Goal: Information Seeking & Learning: Learn about a topic

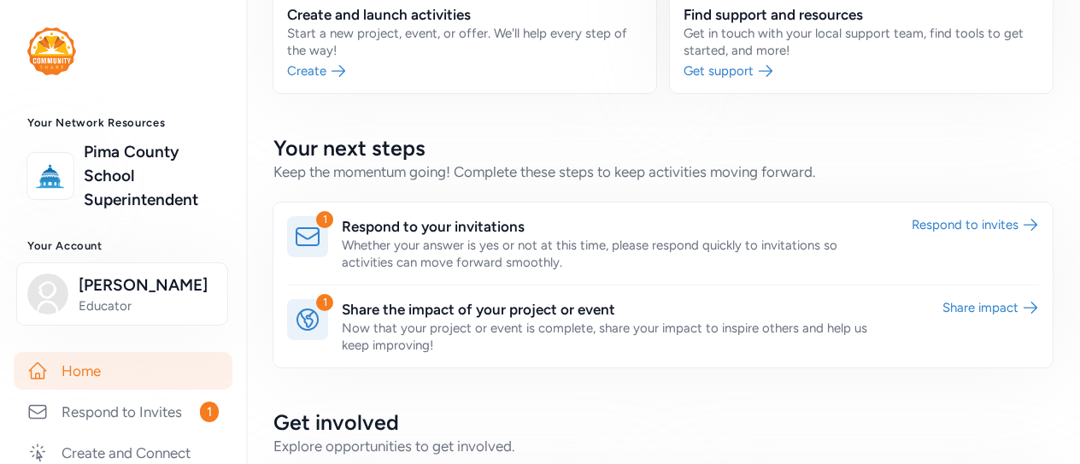
scroll to position [260, 0]
click at [617, 238] on link at bounding box center [662, 243] width 779 height 82
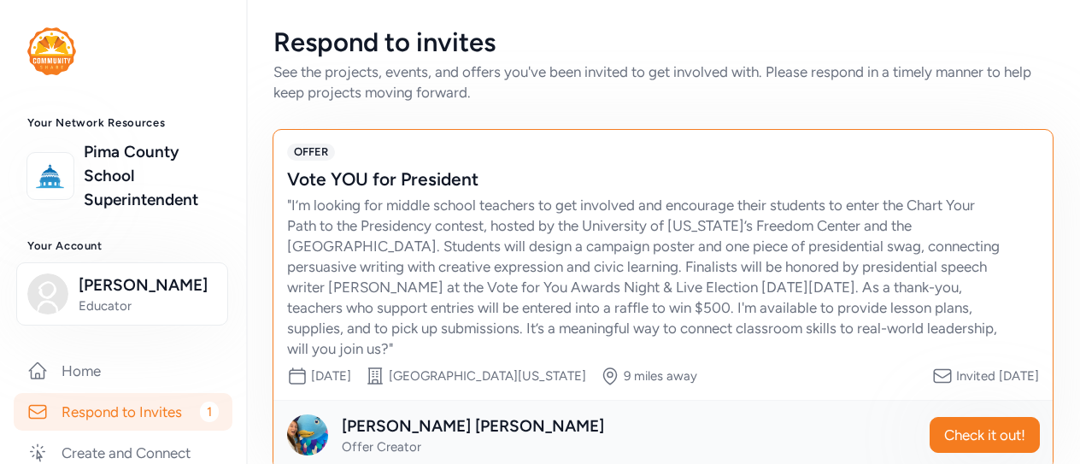
scroll to position [31, 0]
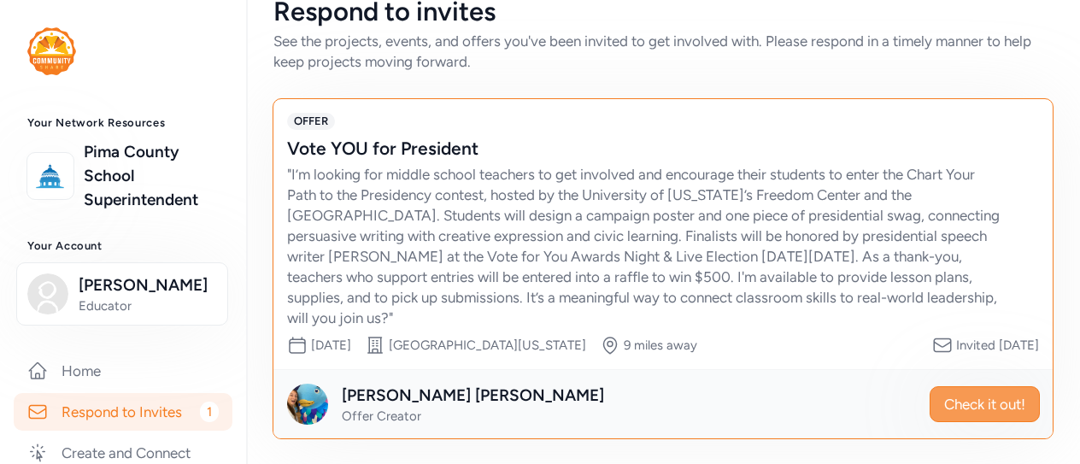
click at [957, 410] on span "Check it out!" at bounding box center [984, 404] width 81 height 20
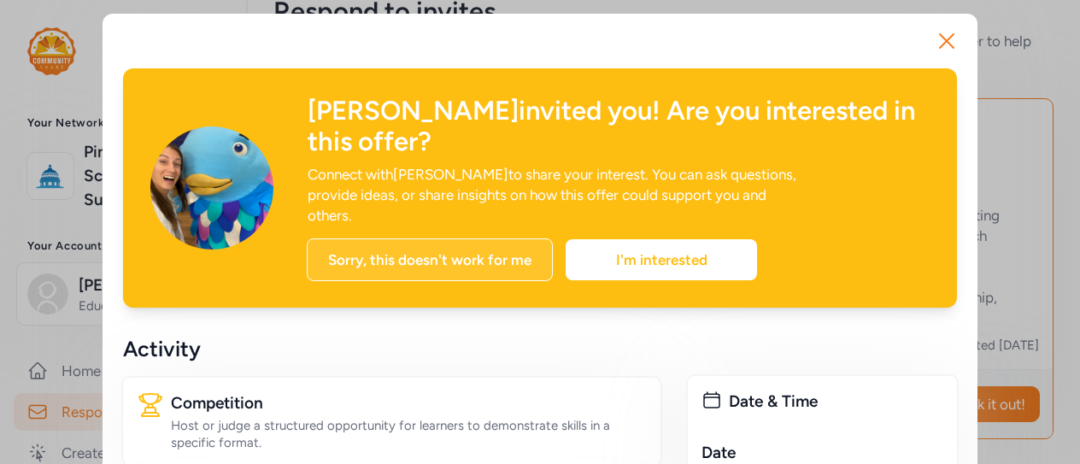
click at [454, 238] on div "Sorry, this doesn't work for me" at bounding box center [430, 259] width 246 height 43
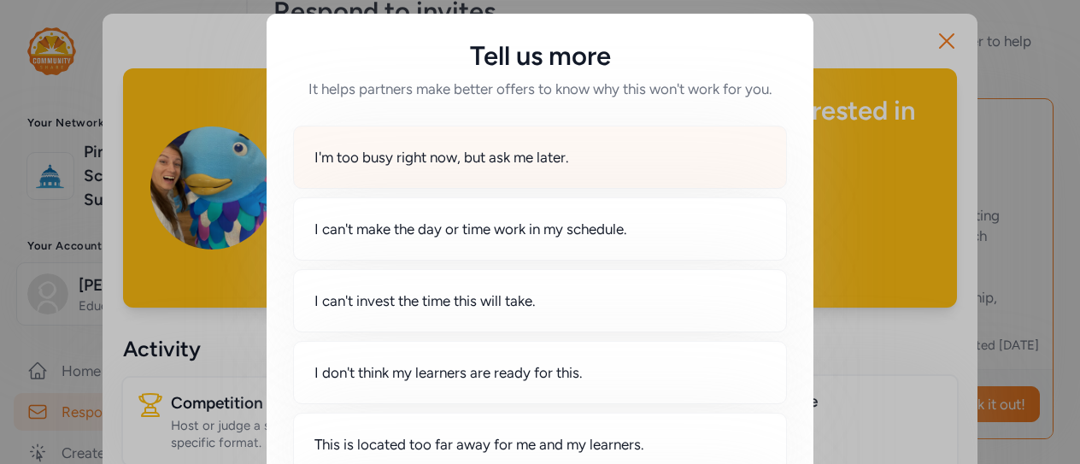
click at [468, 161] on span "I'm too busy right now, but ask me later." at bounding box center [441, 157] width 255 height 20
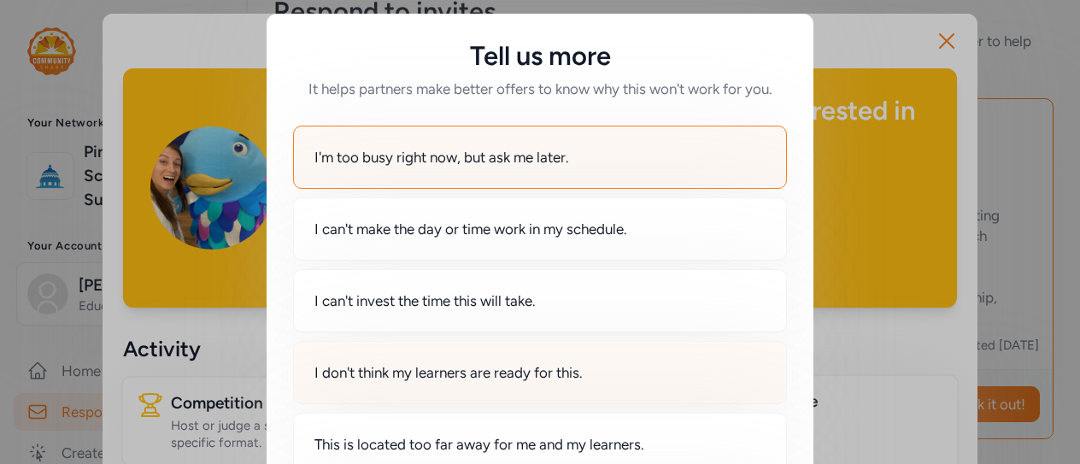
scroll to position [181, 0]
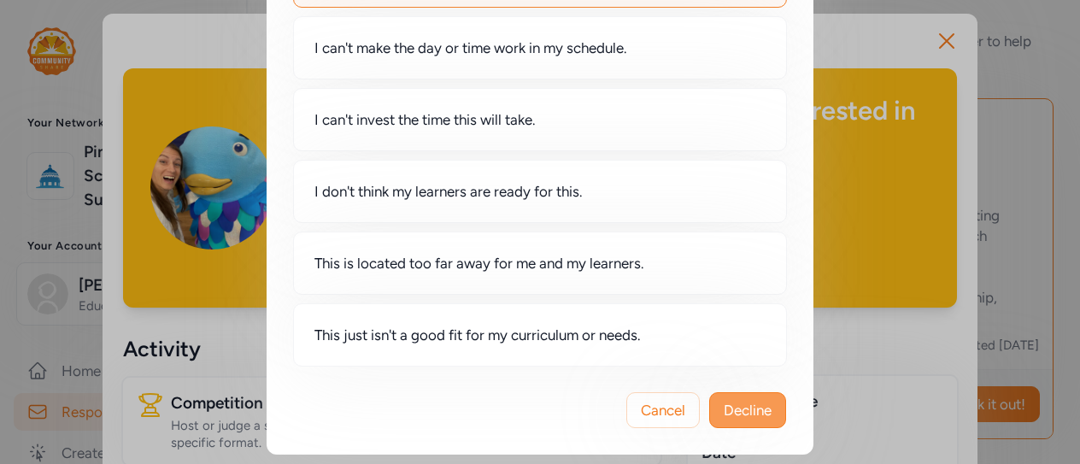
click at [733, 404] on span "Decline" at bounding box center [747, 410] width 48 height 20
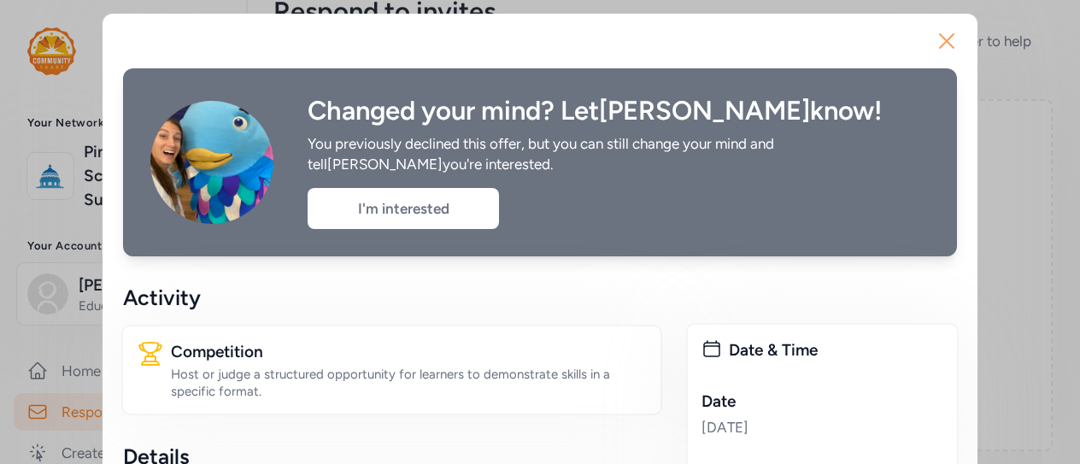
click at [939, 38] on icon "button" at bounding box center [946, 41] width 14 height 14
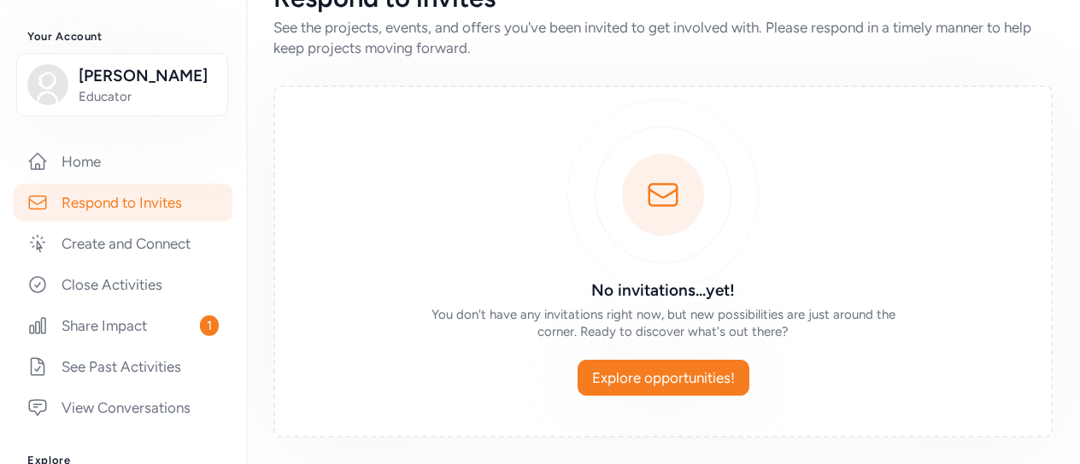
scroll to position [210, 0]
click at [119, 324] on link "Share Impact 1" at bounding box center [123, 325] width 219 height 38
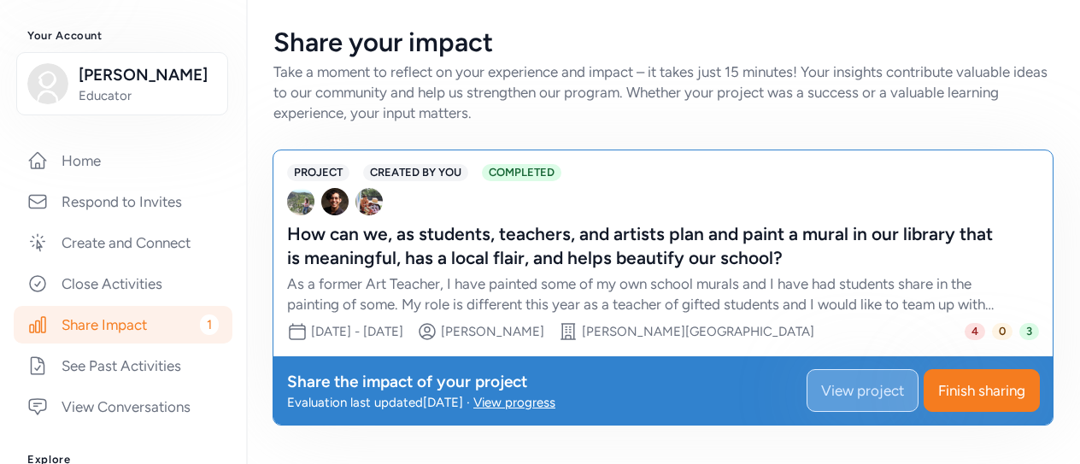
click at [854, 389] on span "View project" at bounding box center [862, 390] width 83 height 20
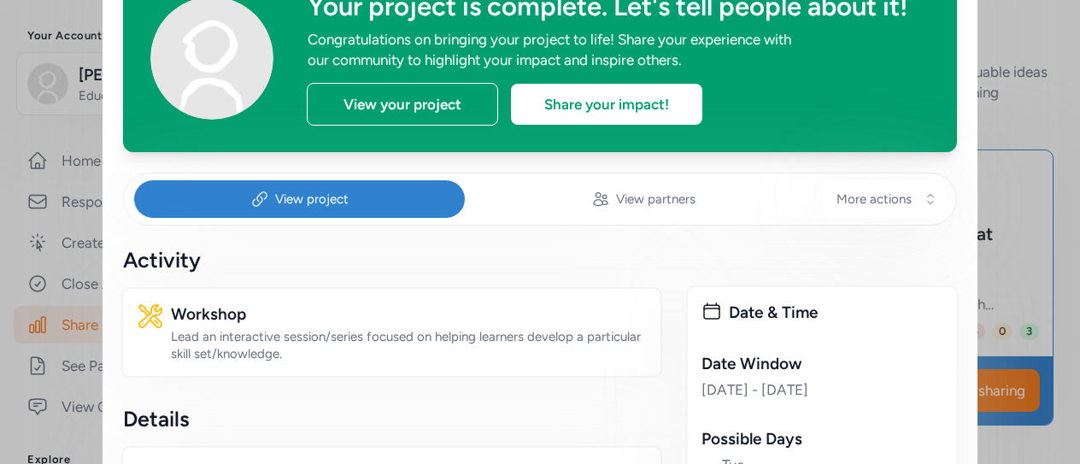
scroll to position [105, 0]
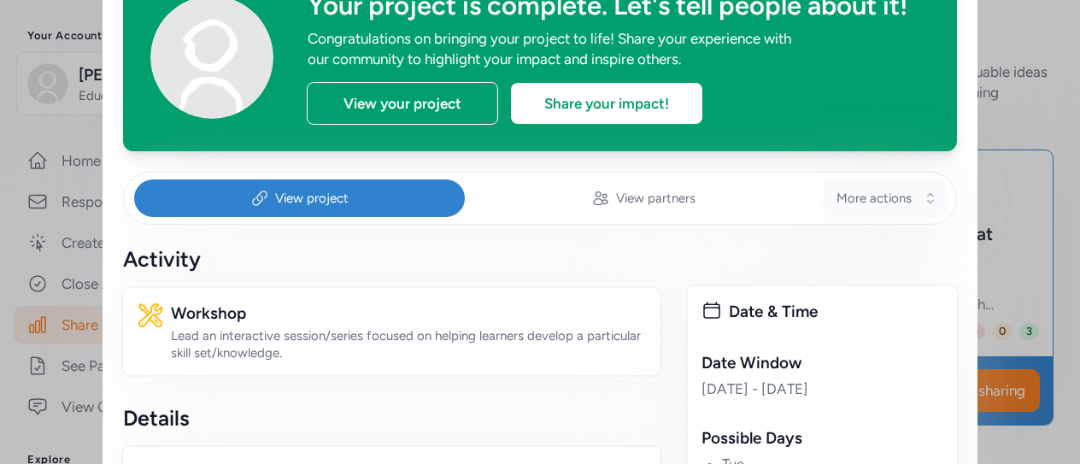
click at [924, 195] on button "More actions" at bounding box center [883, 198] width 123 height 38
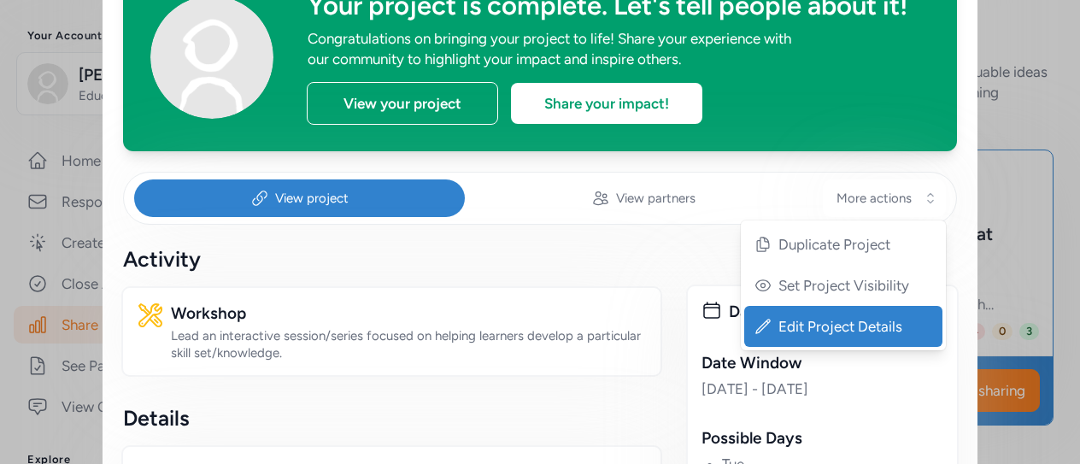
click at [851, 322] on span "Edit Project Details" at bounding box center [844, 326] width 133 height 20
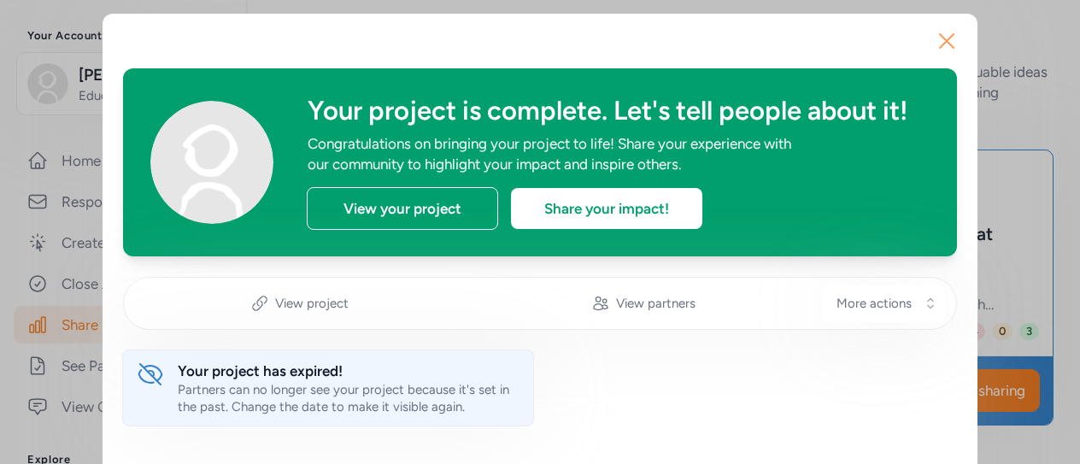
click at [939, 39] on icon "button" at bounding box center [946, 41] width 14 height 14
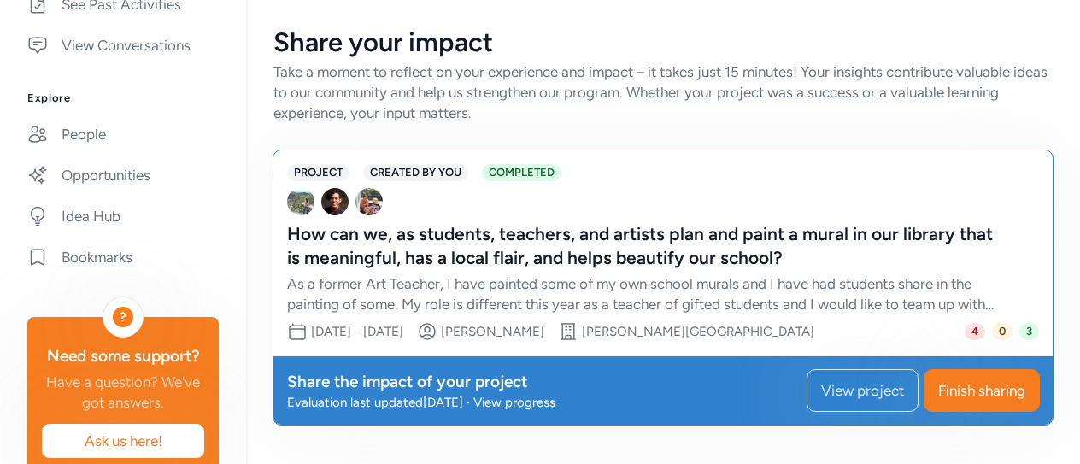
scroll to position [629, 0]
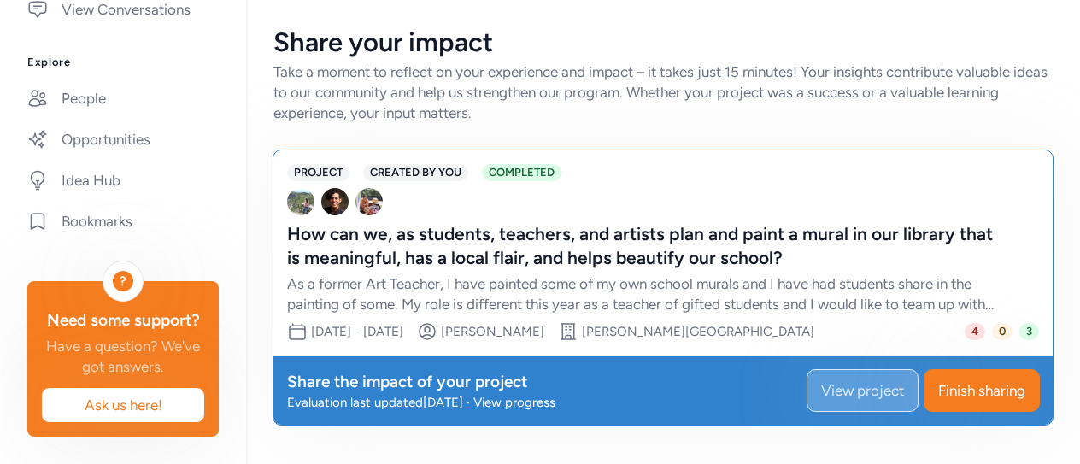
click at [857, 389] on span "View project" at bounding box center [862, 390] width 83 height 20
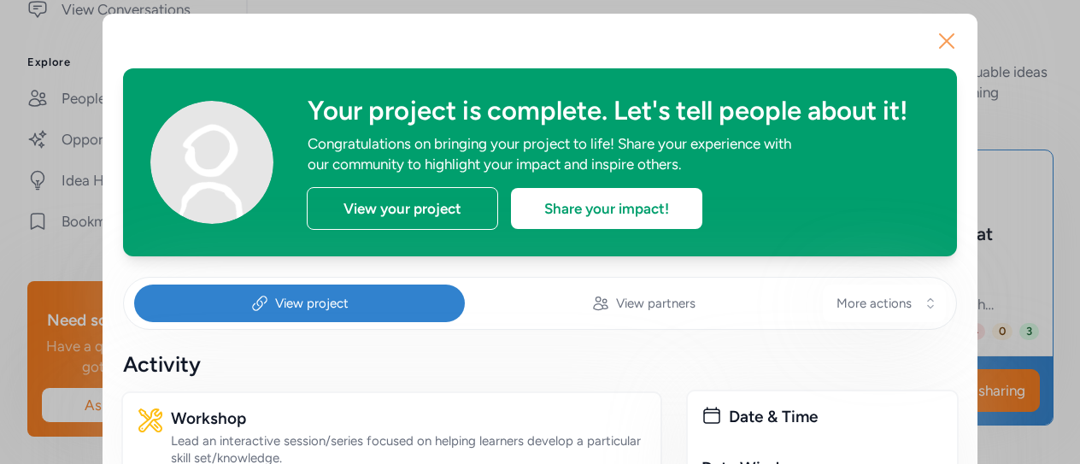
click at [942, 40] on icon "button" at bounding box center [946, 40] width 27 height 27
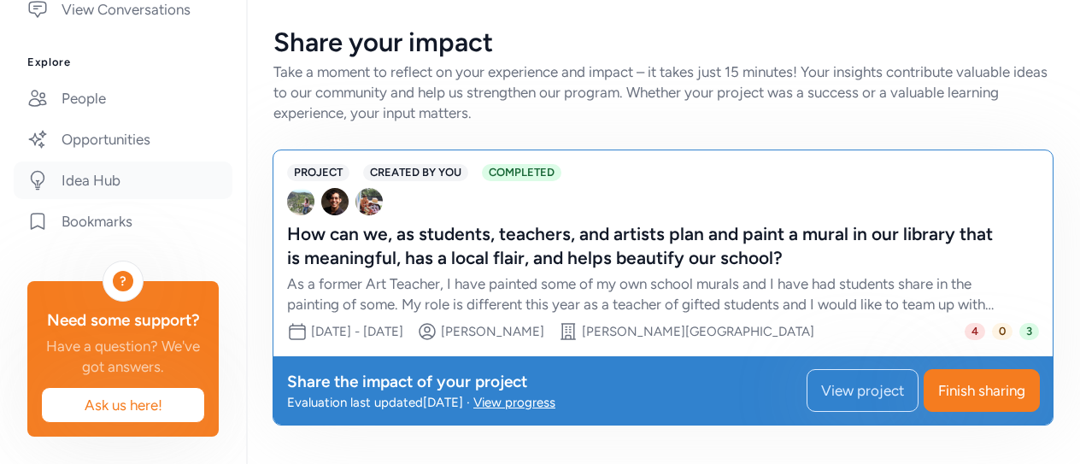
click at [98, 161] on link "Idea Hub" at bounding box center [123, 180] width 219 height 38
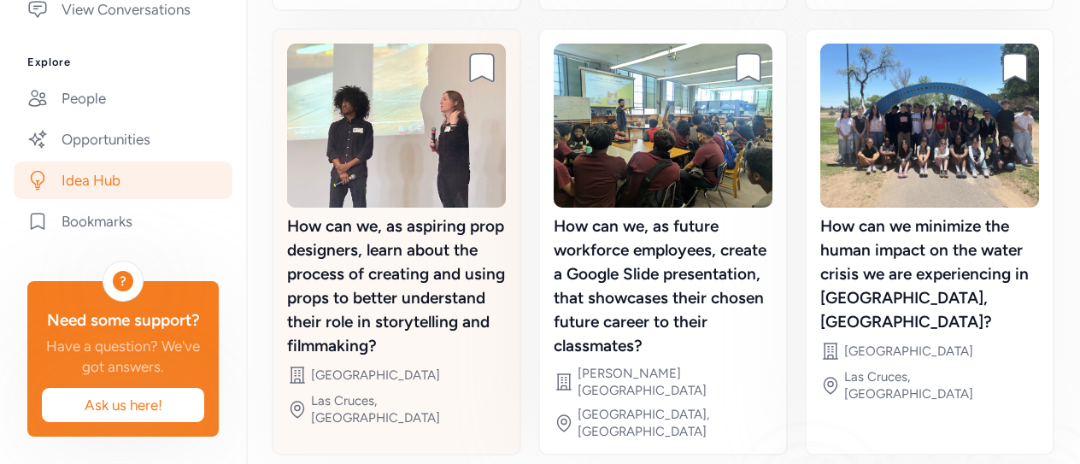
scroll to position [697, 0]
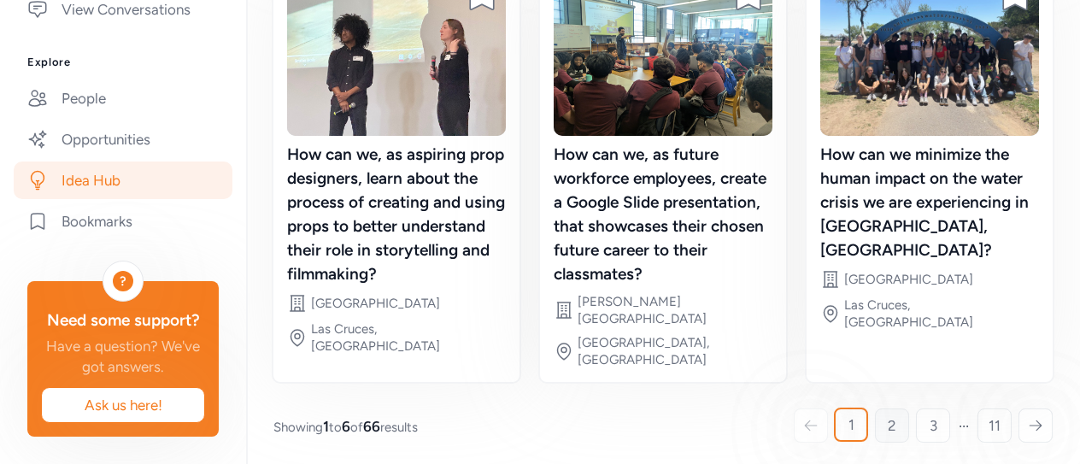
click at [887, 418] on span "2" at bounding box center [891, 425] width 9 height 20
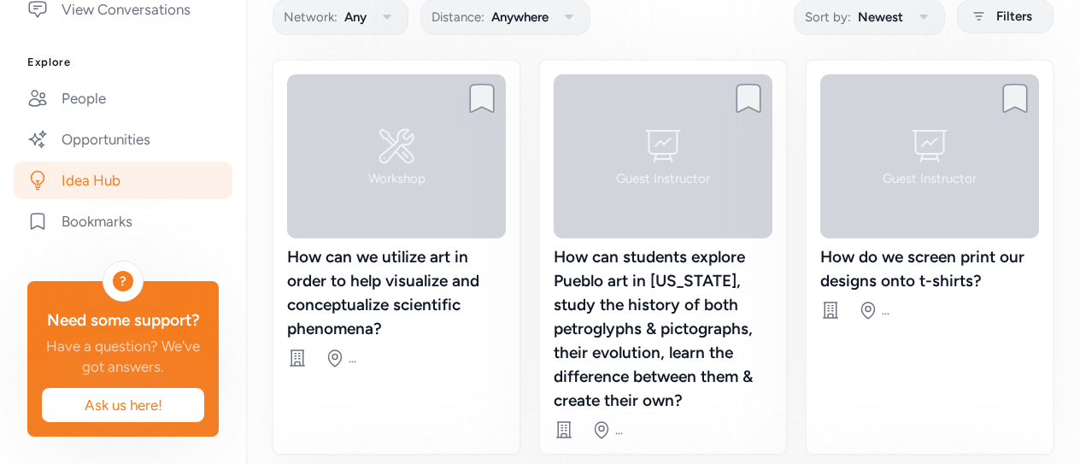
scroll to position [150, 0]
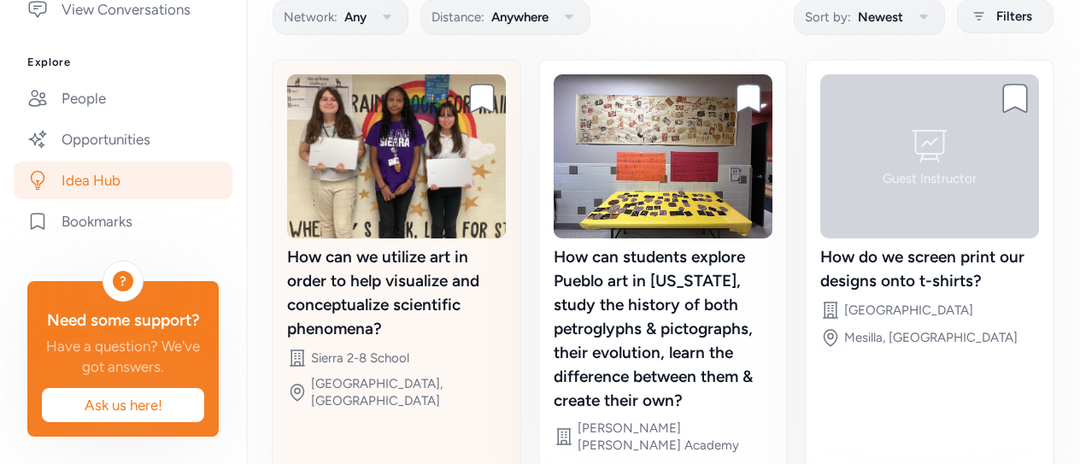
click at [366, 310] on div "How can we utilize art in order to help visualize and conceptualize scientific …" at bounding box center [396, 293] width 219 height 96
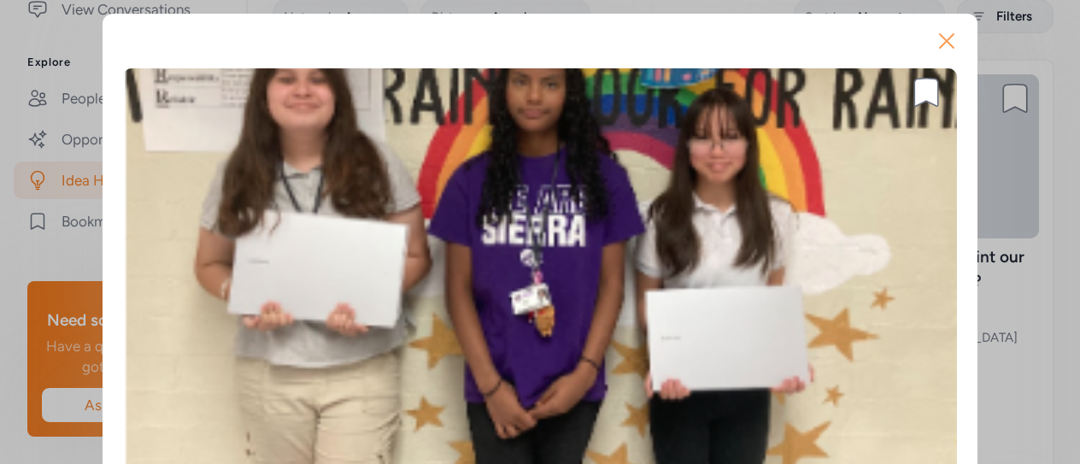
click at [941, 38] on icon "button" at bounding box center [946, 41] width 14 height 14
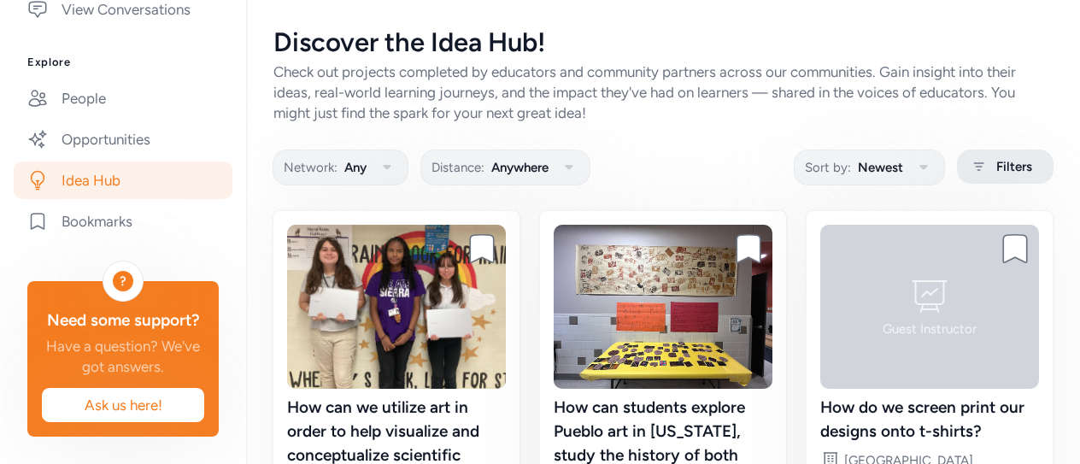
click at [968, 164] on icon at bounding box center [978, 166] width 21 height 20
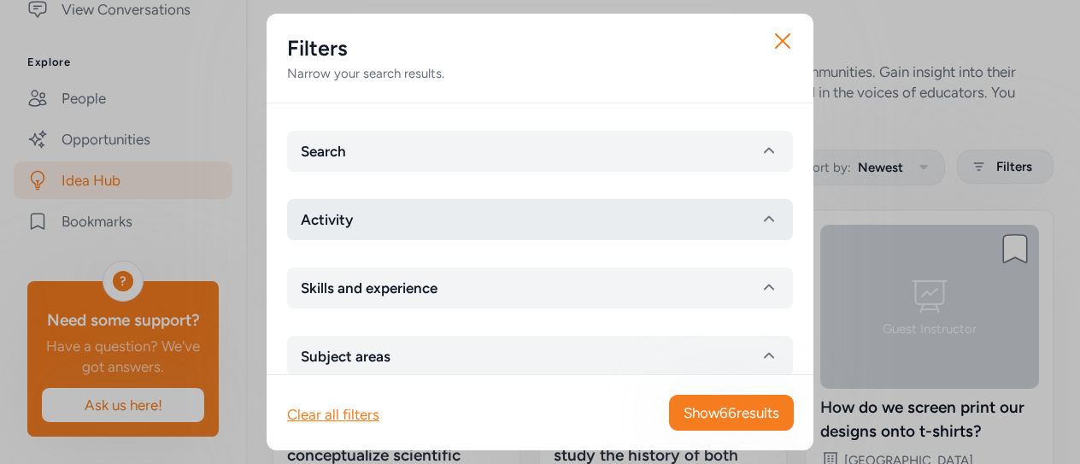
click at [758, 223] on icon "button" at bounding box center [768, 219] width 20 height 20
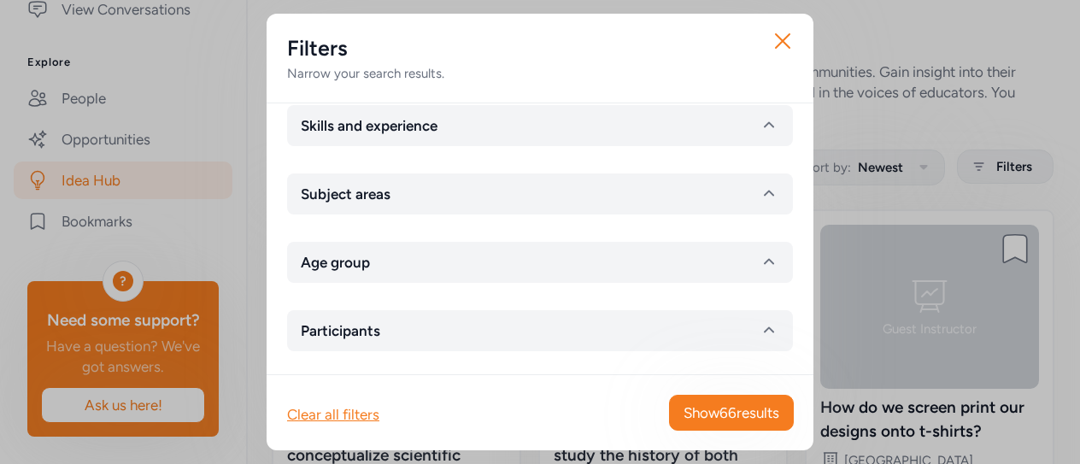
scroll to position [1176, 0]
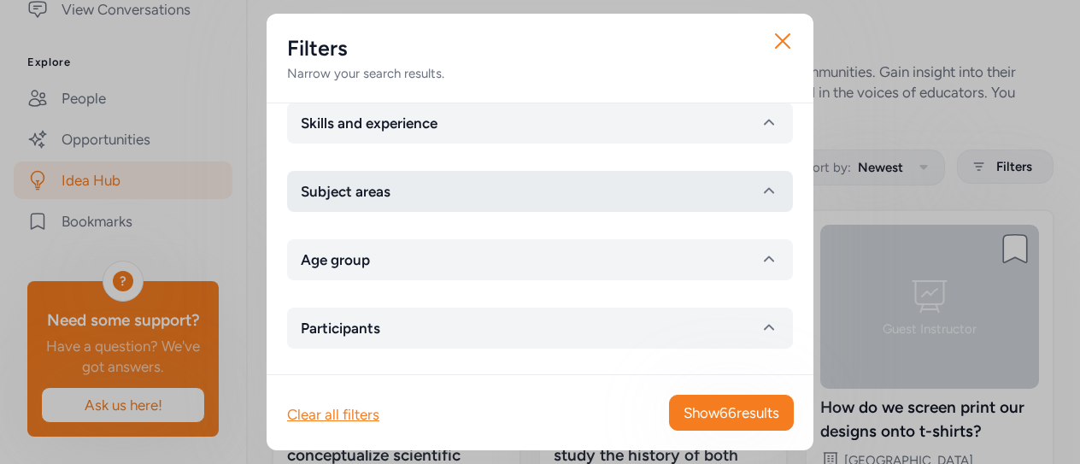
click at [759, 189] on icon "button" at bounding box center [768, 191] width 20 height 20
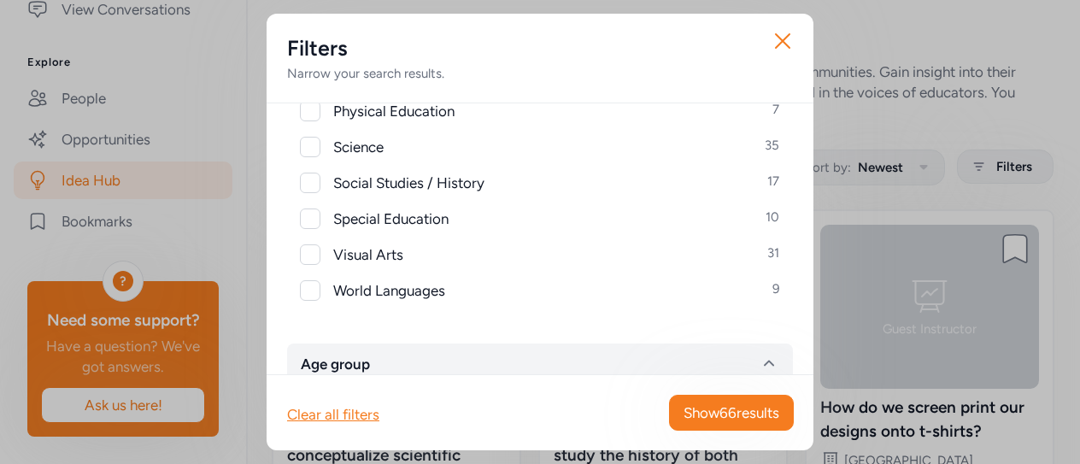
scroll to position [1554, 0]
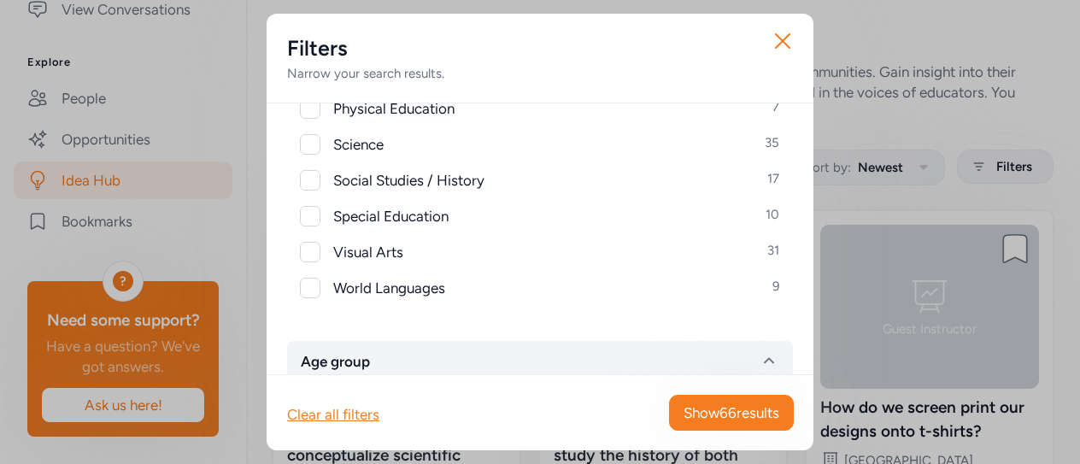
click at [309, 247] on div at bounding box center [310, 252] width 20 height 20
checkbox input "true"
click at [726, 412] on span "Show 31 results" at bounding box center [733, 412] width 92 height 20
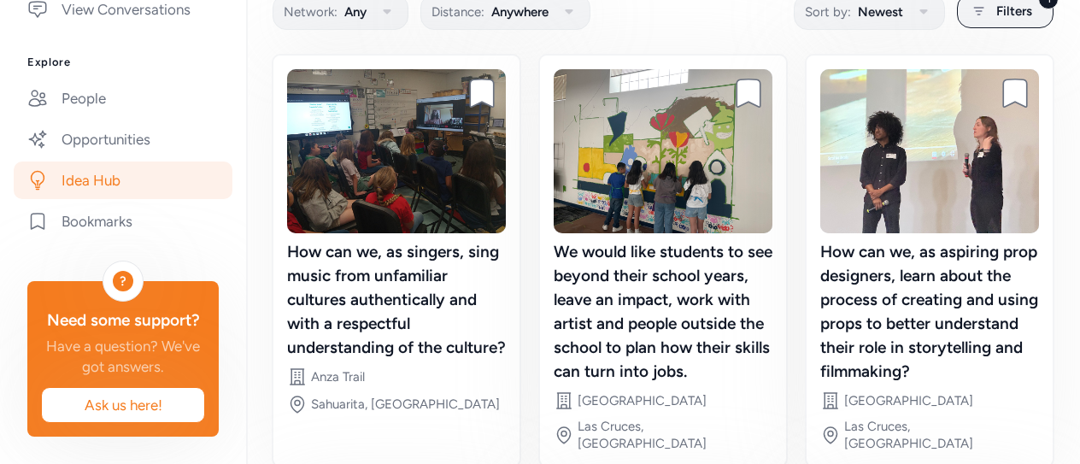
scroll to position [158, 0]
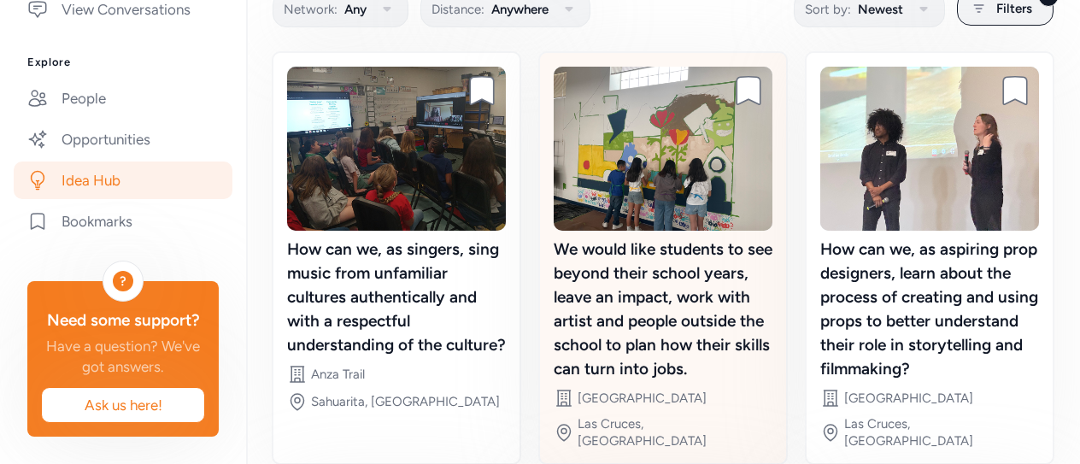
click at [606, 296] on div "We would like students to see beyond their school years, leave an impact, work …" at bounding box center [662, 308] width 219 height 143
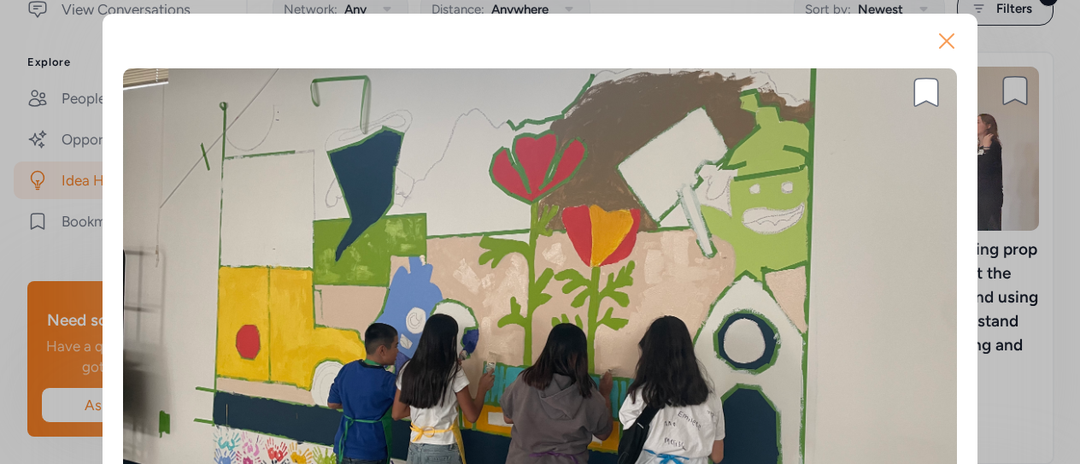
click at [939, 42] on icon "button" at bounding box center [946, 41] width 14 height 14
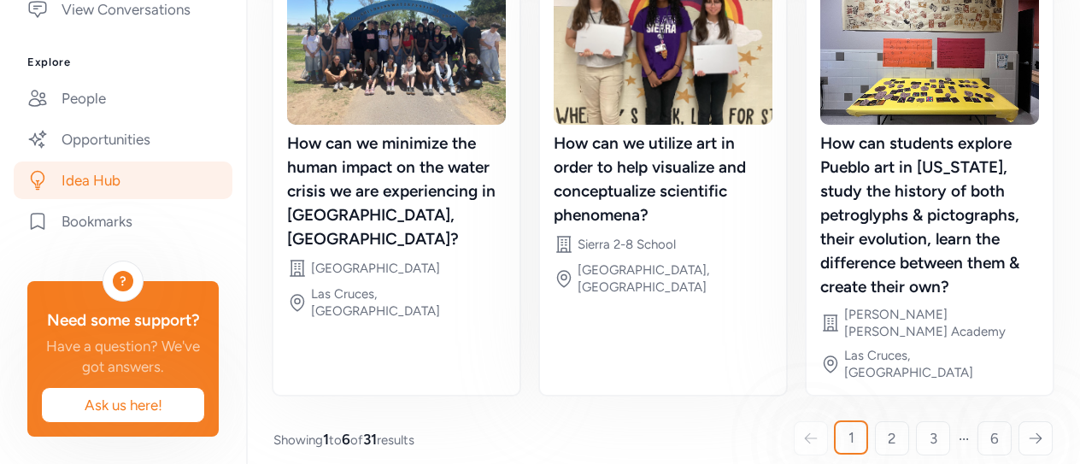
scroll to position [697, 0]
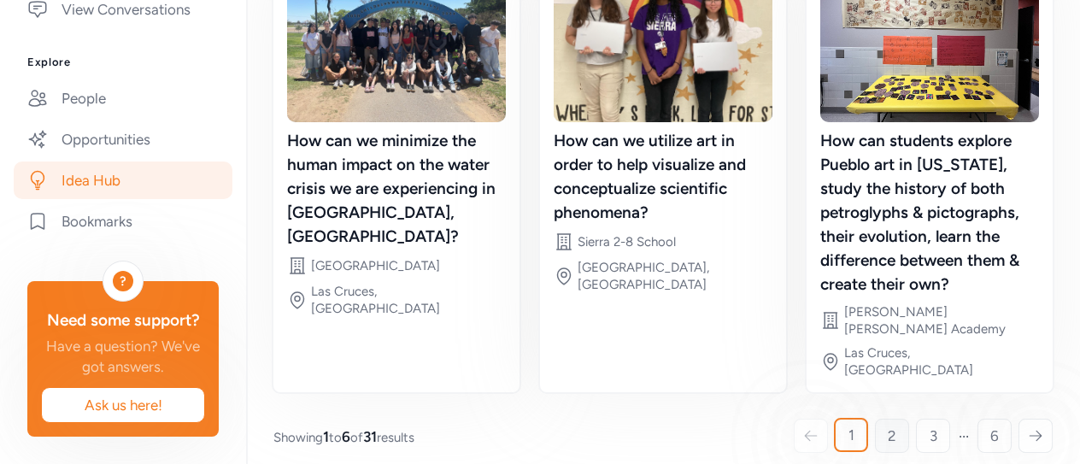
click at [887, 425] on span "2" at bounding box center [891, 435] width 9 height 20
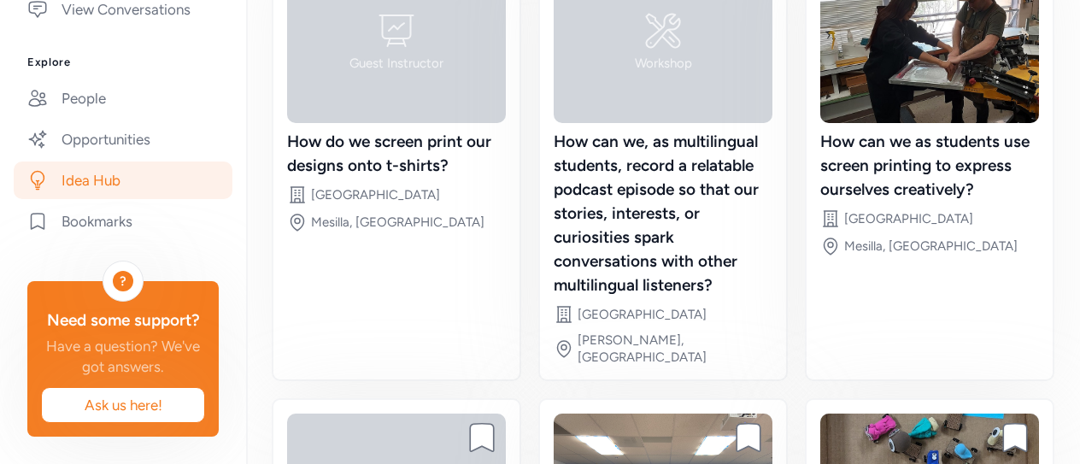
scroll to position [264, 0]
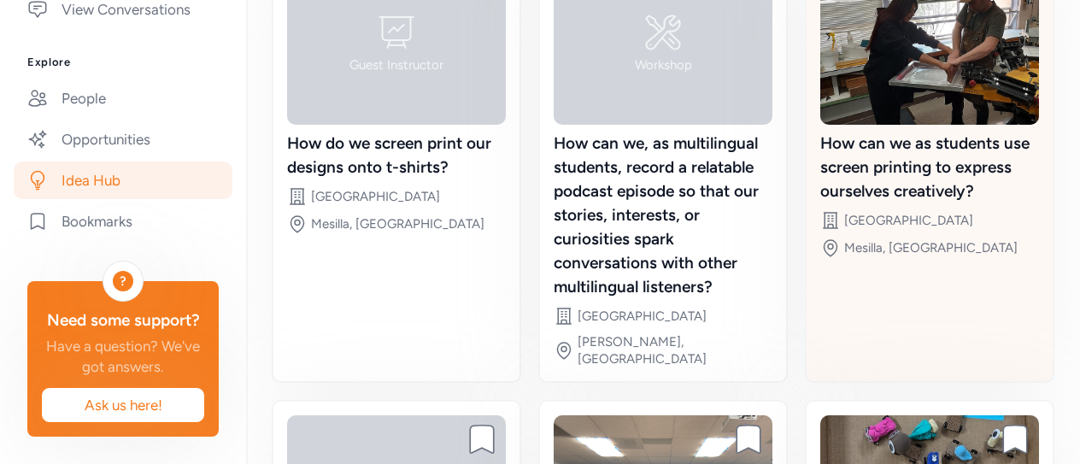
click at [898, 163] on div "How can we as students use screen printing to express ourselves creatively?" at bounding box center [929, 168] width 219 height 72
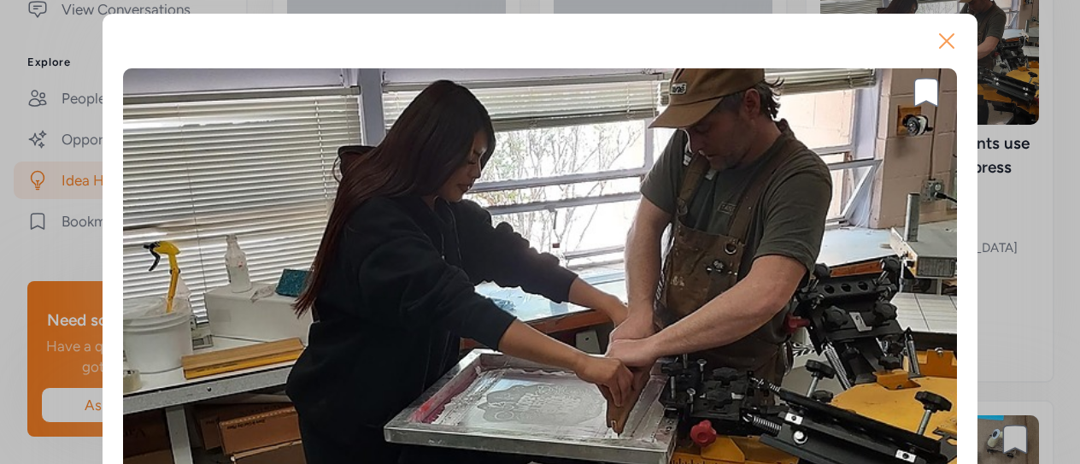
click at [938, 38] on icon "button" at bounding box center [946, 40] width 27 height 27
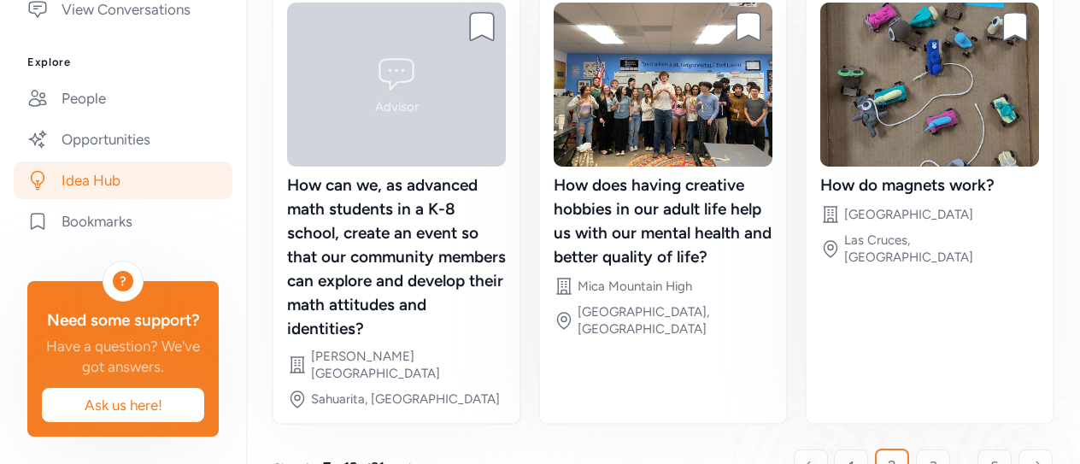
scroll to position [697, 0]
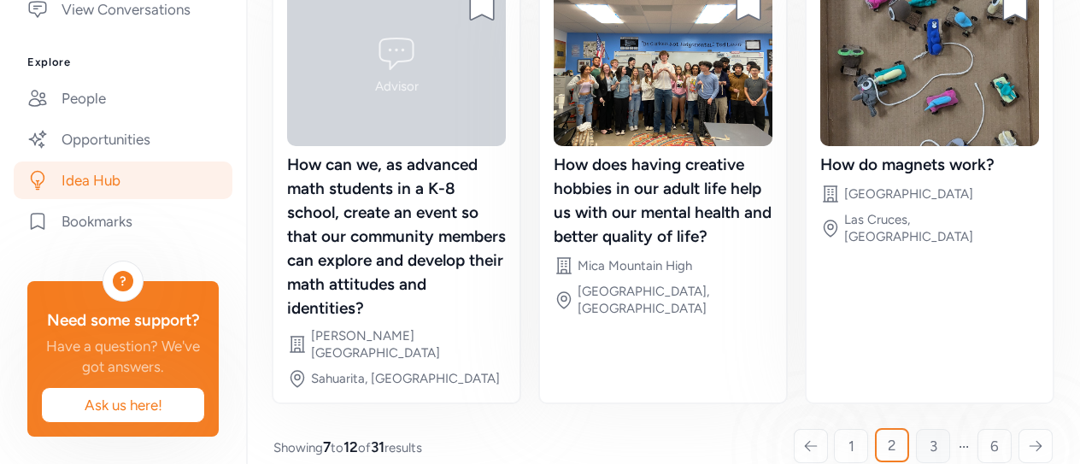
click at [929, 436] on span "3" at bounding box center [933, 446] width 8 height 20
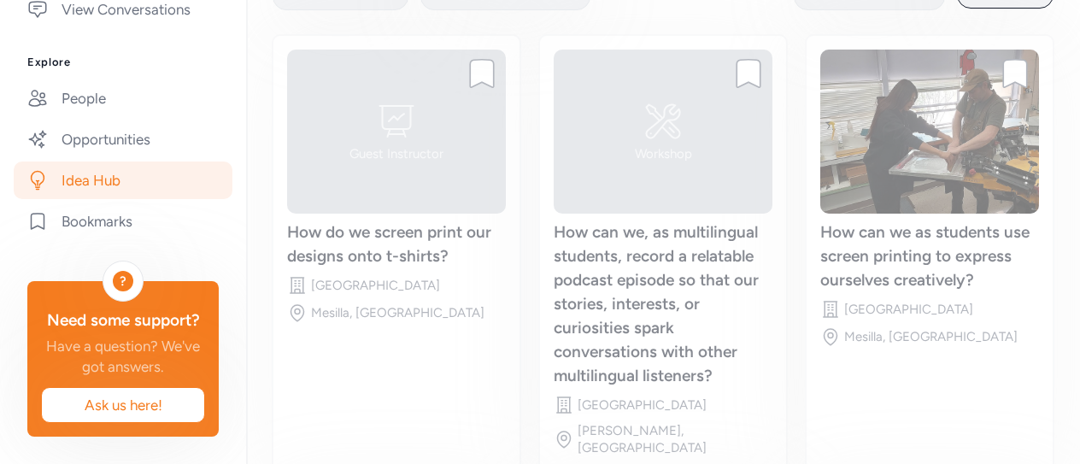
scroll to position [150, 0]
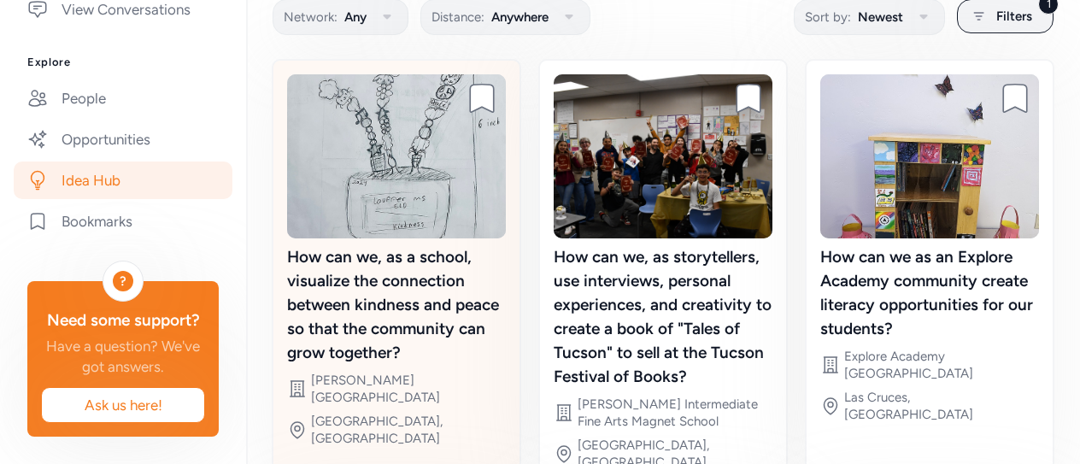
click at [397, 301] on div "How can we, as a school, visualize the connection between kindness and peace so…" at bounding box center [396, 305] width 219 height 120
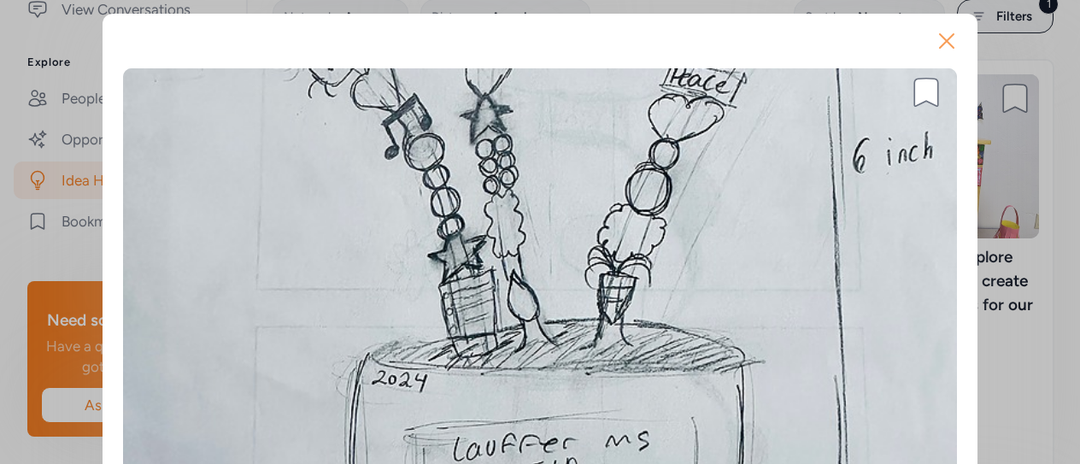
click at [939, 40] on icon "button" at bounding box center [946, 41] width 14 height 14
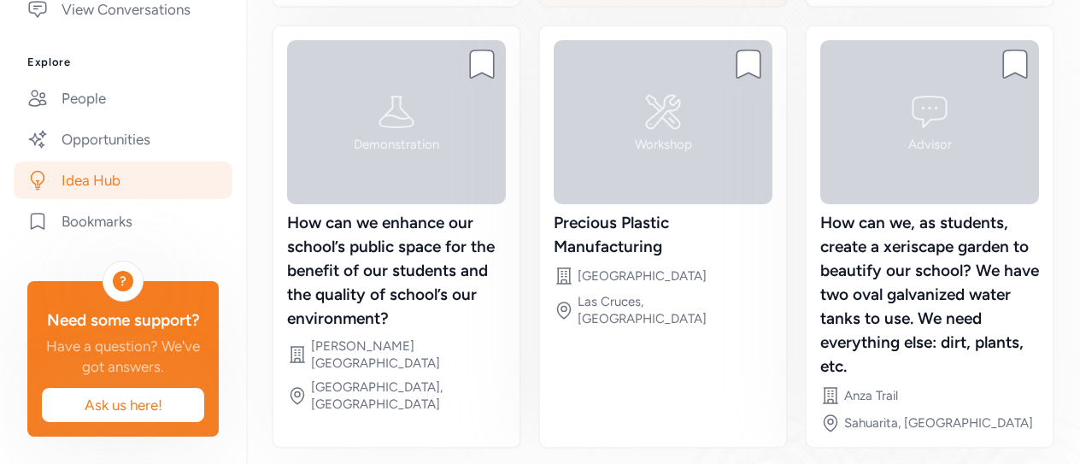
scroll to position [629, 0]
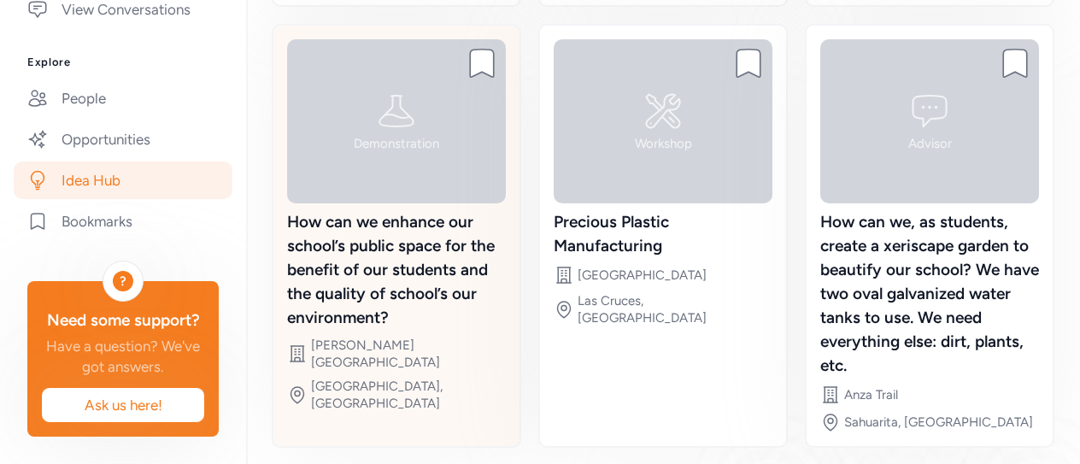
click at [424, 281] on div "How can we enhance our school’s public space for the benefit of our students an…" at bounding box center [396, 270] width 219 height 120
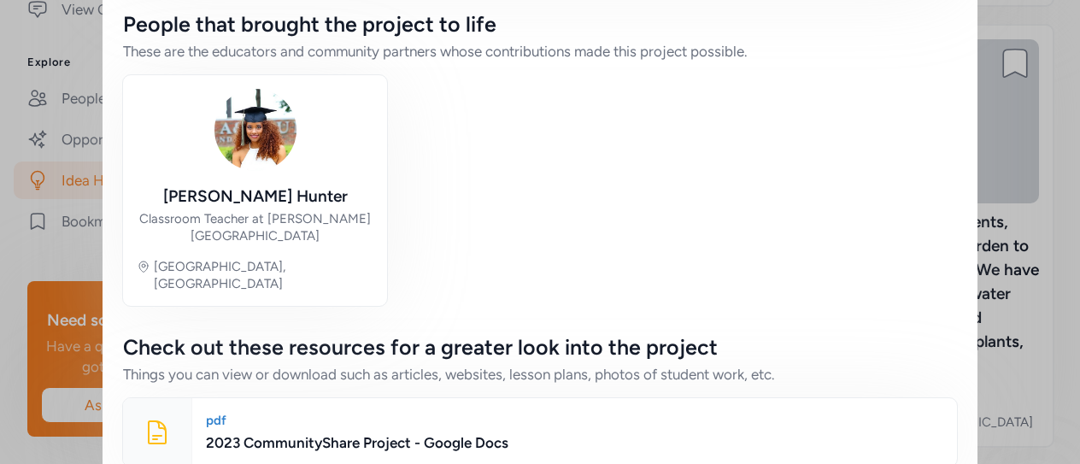
scroll to position [1843, 0]
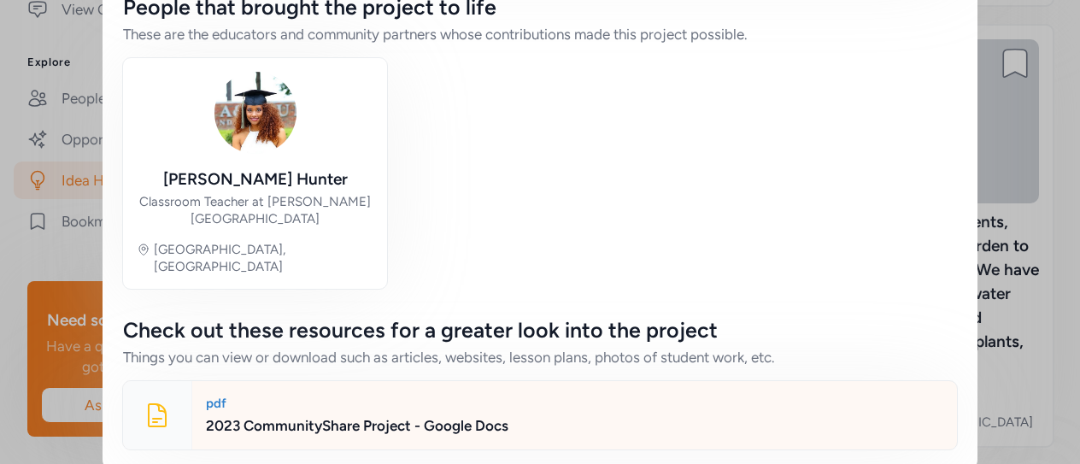
click at [391, 415] on div "2023 CommunityShare Project - Google Docs" at bounding box center [574, 425] width 737 height 20
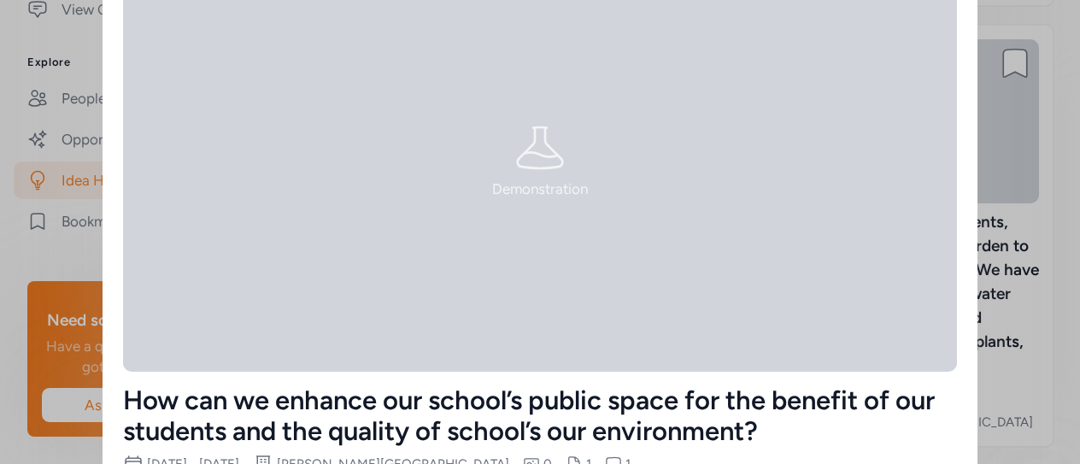
scroll to position [0, 0]
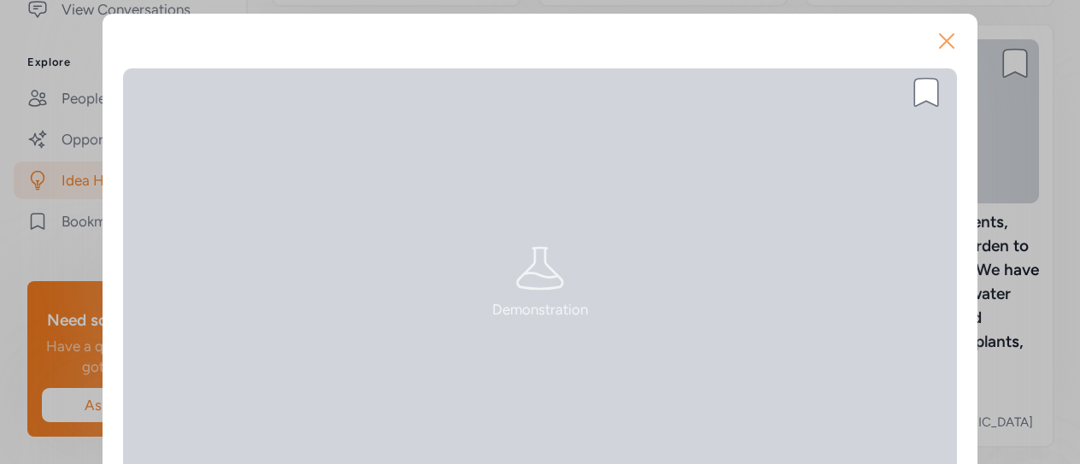
click at [939, 40] on icon "button" at bounding box center [946, 41] width 14 height 14
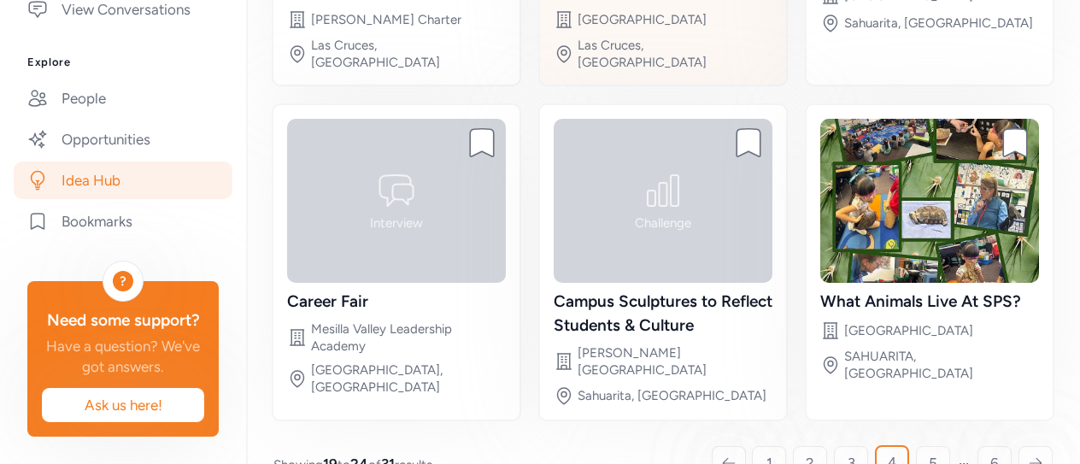
scroll to position [458, 0]
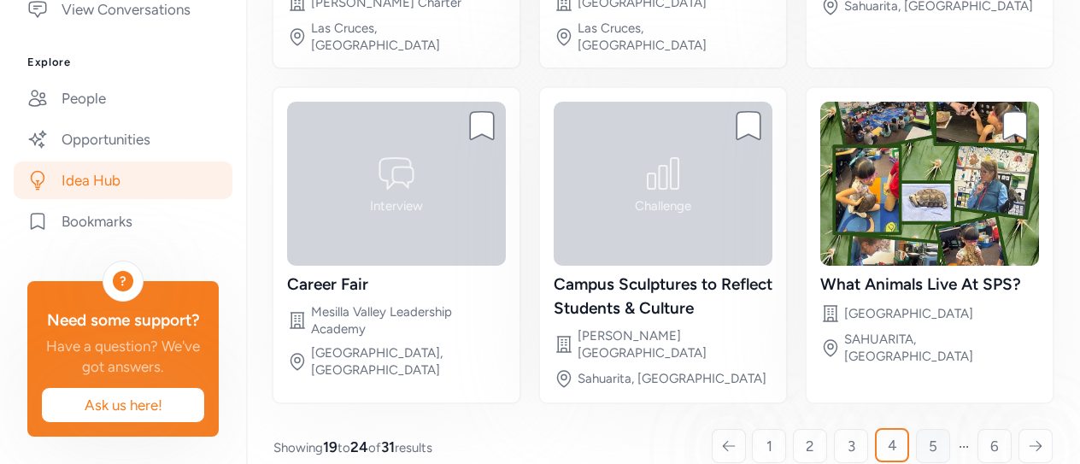
click at [928, 436] on span "5" at bounding box center [932, 446] width 9 height 20
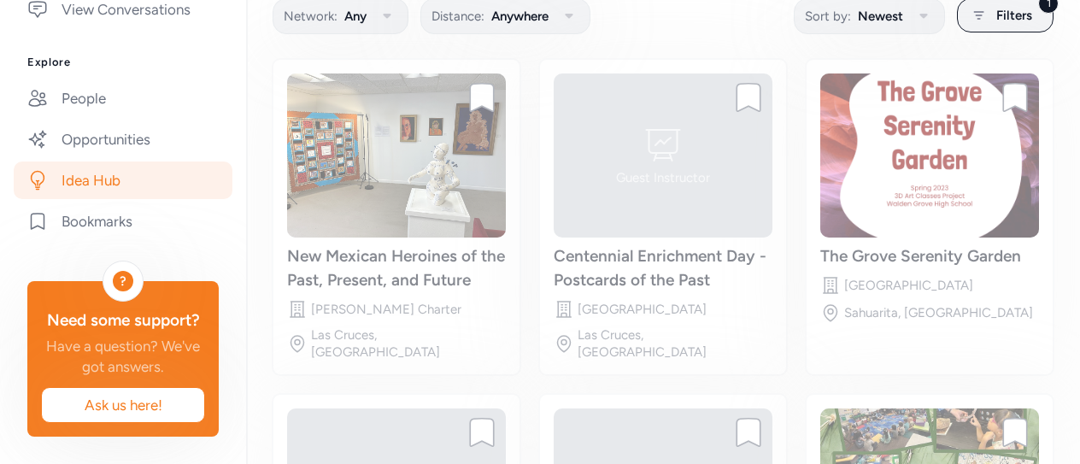
scroll to position [150, 0]
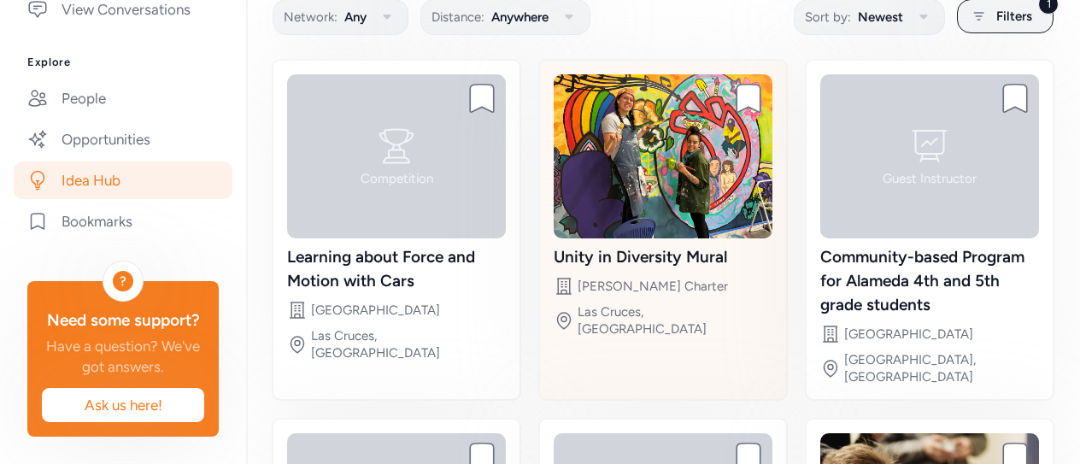
click at [629, 255] on div "Unity in Diversity Mural" at bounding box center [662, 257] width 219 height 24
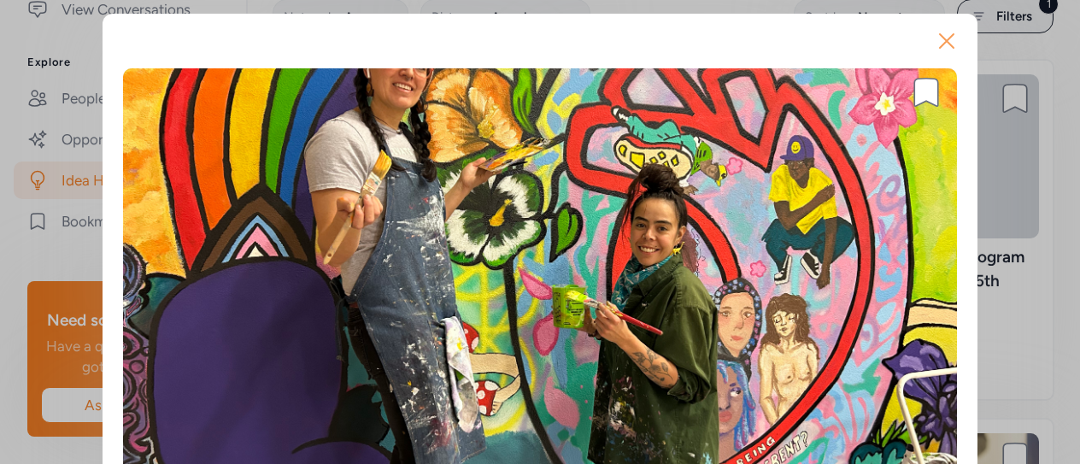
click at [937, 40] on icon "button" at bounding box center [946, 40] width 27 height 27
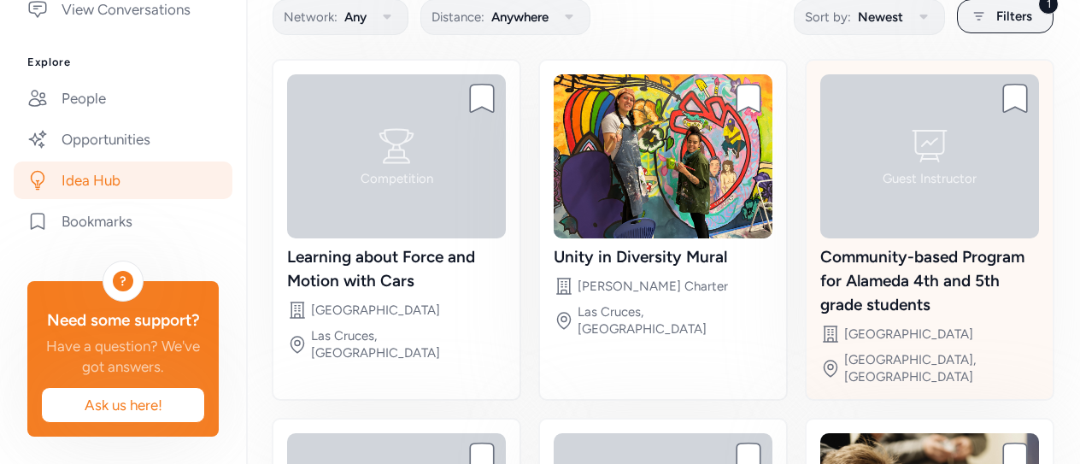
click at [875, 260] on div "Community-based Program for Alameda 4th and 5th grade students" at bounding box center [929, 281] width 219 height 72
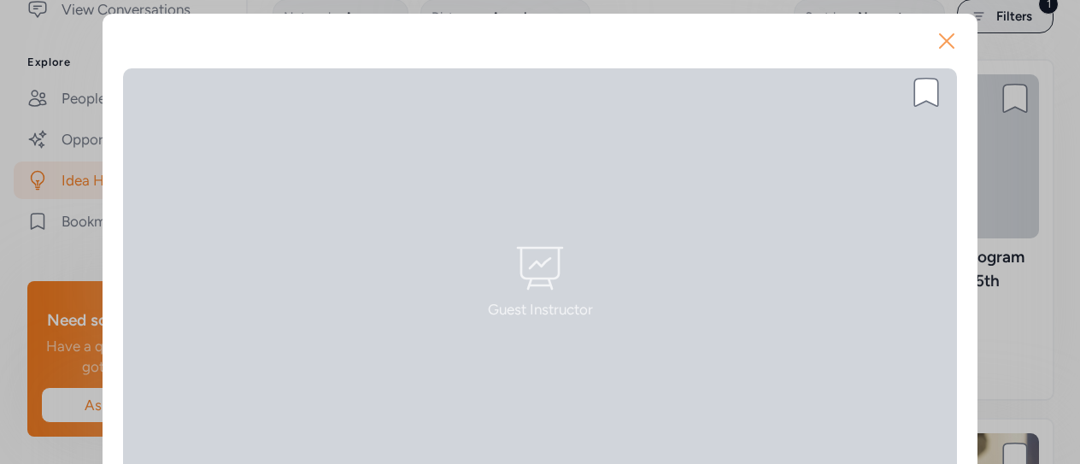
click at [939, 38] on icon "button" at bounding box center [946, 41] width 14 height 14
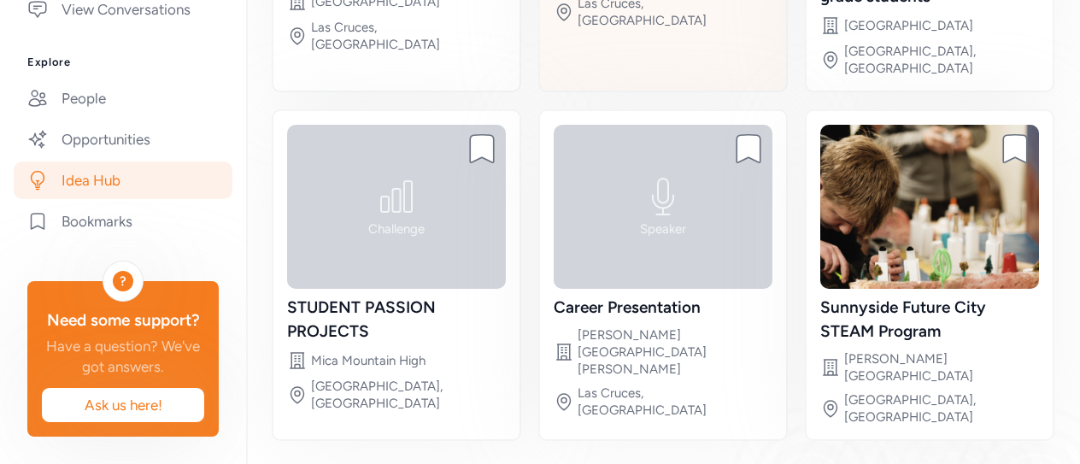
scroll to position [482, 0]
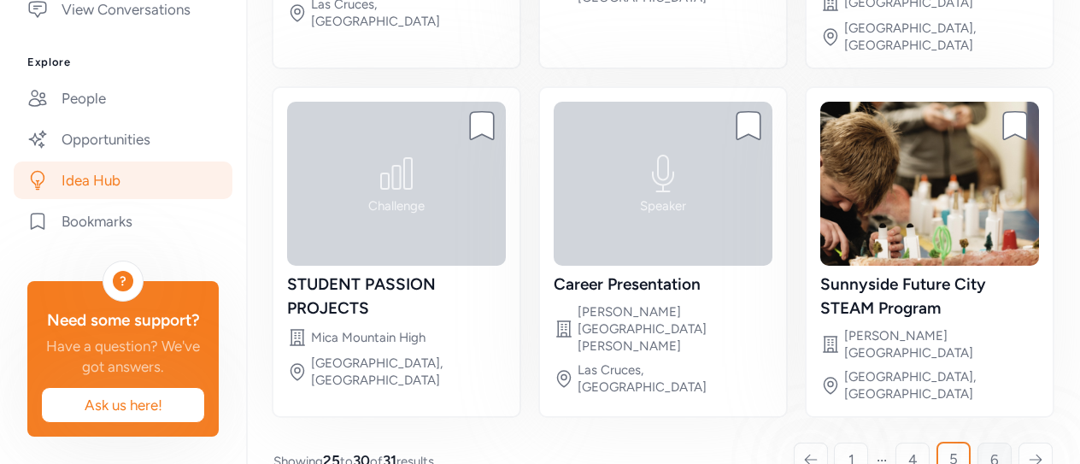
click at [990, 449] on span "6" at bounding box center [994, 459] width 9 height 20
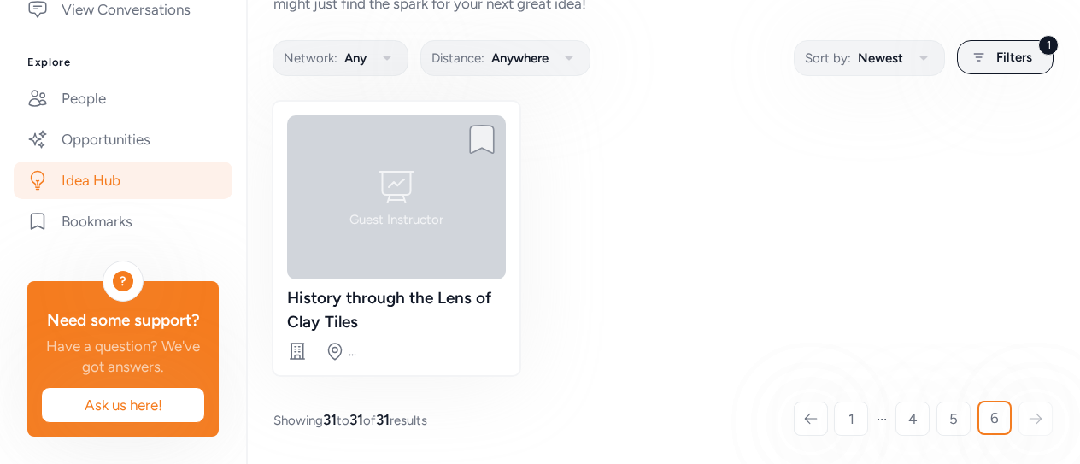
scroll to position [137, 0]
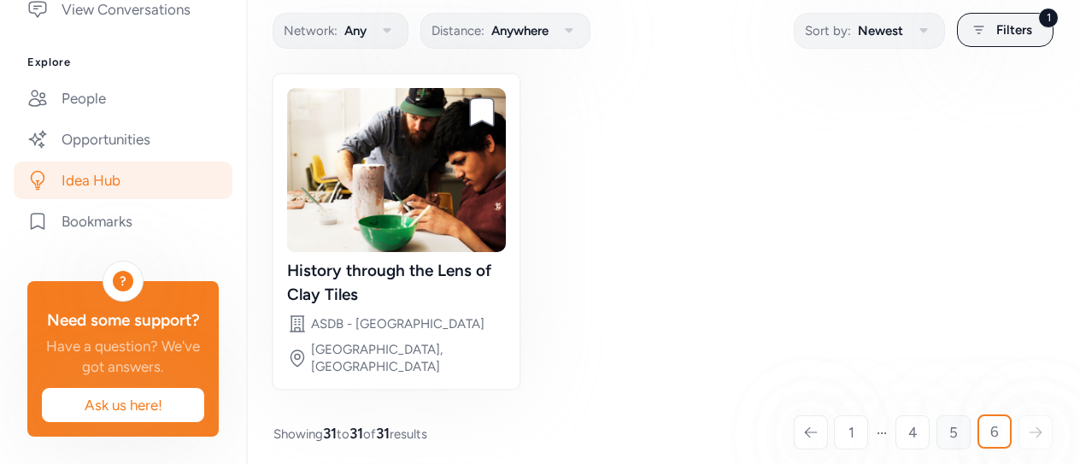
click at [949, 422] on span "5" at bounding box center [953, 432] width 9 height 20
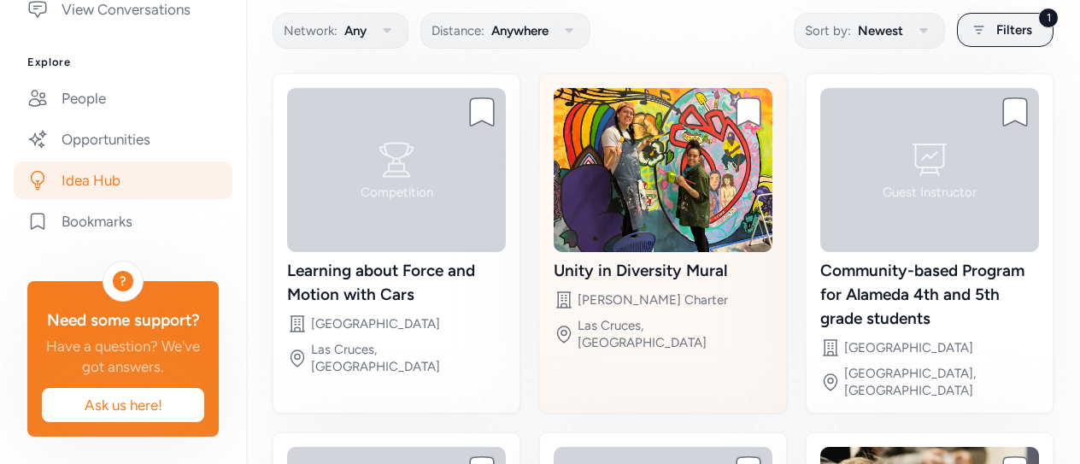
click at [629, 269] on div "Unity in Diversity Mural" at bounding box center [662, 271] width 219 height 24
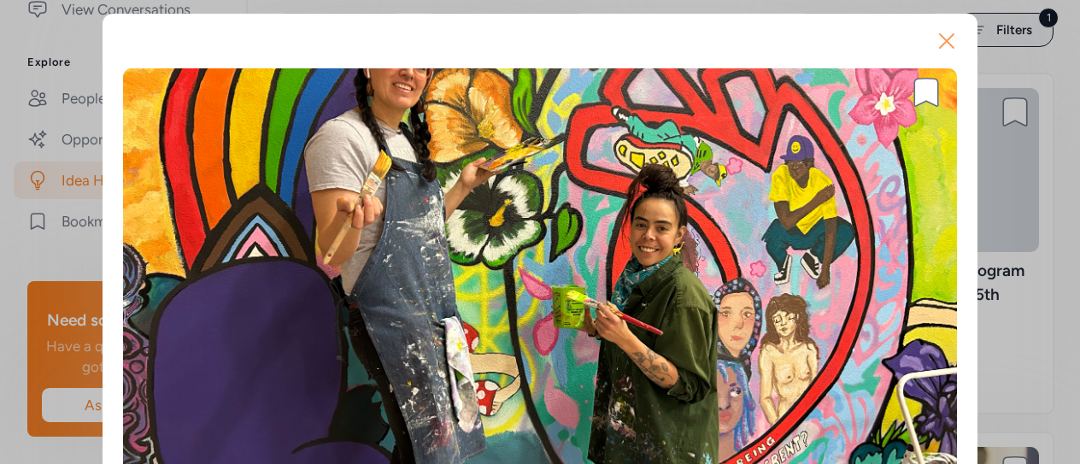
click at [939, 38] on icon "button" at bounding box center [946, 41] width 14 height 14
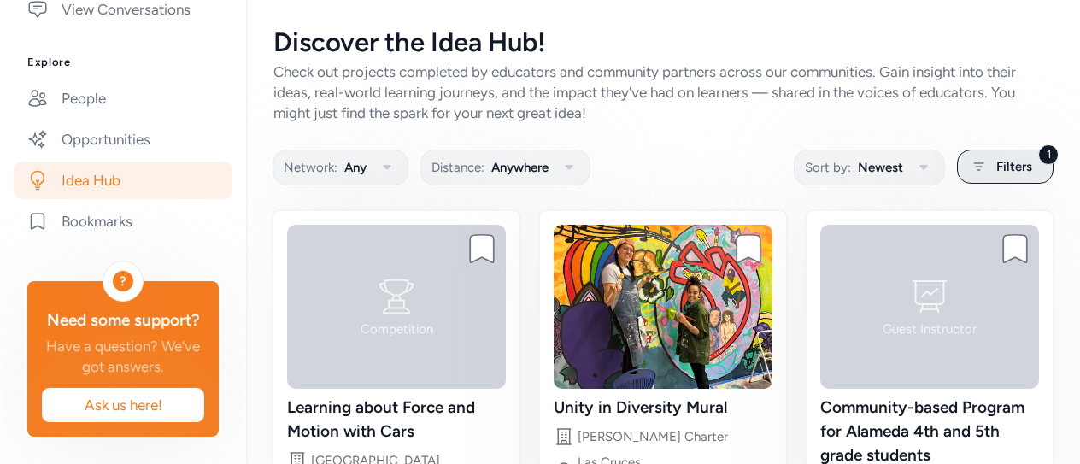
click at [1004, 167] on span "Filters" at bounding box center [1014, 166] width 36 height 20
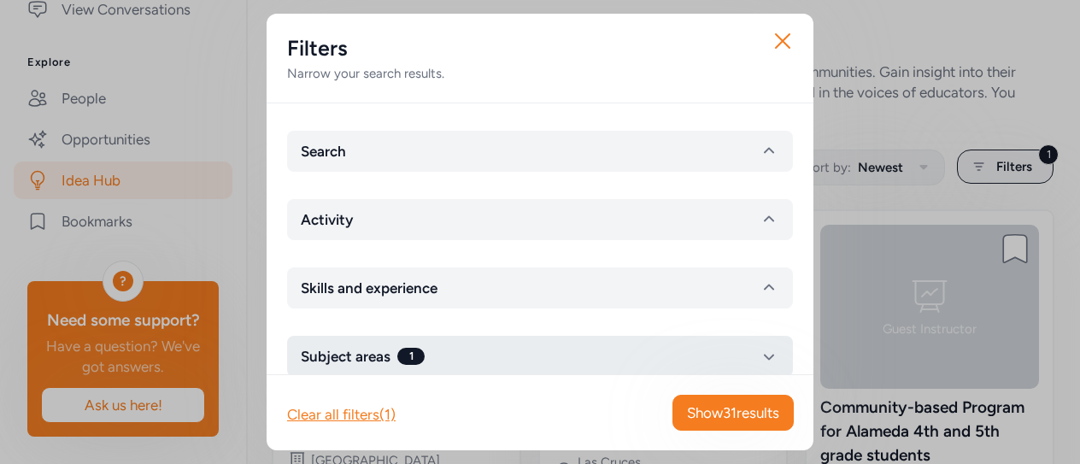
click at [764, 357] on icon "button" at bounding box center [769, 357] width 10 height 6
click at [758, 357] on icon "button" at bounding box center [768, 356] width 20 height 20
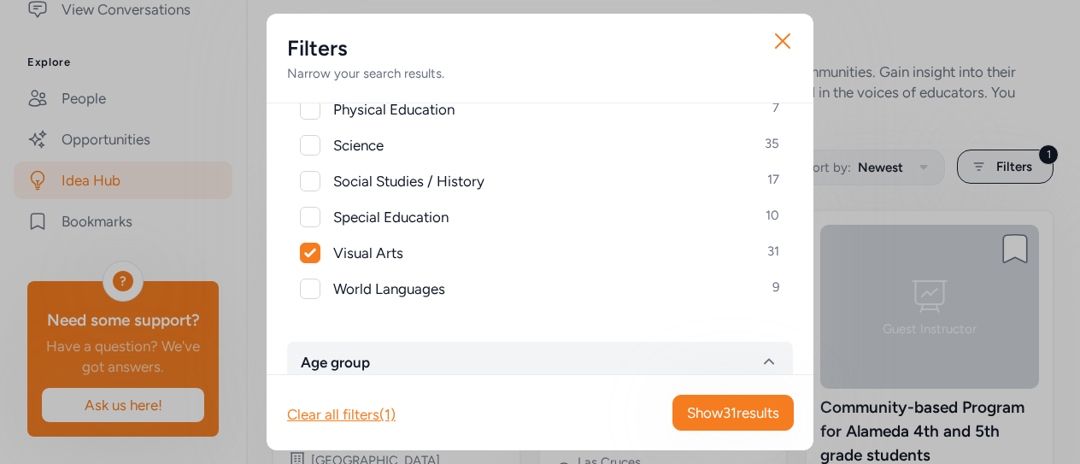
scroll to position [543, 0]
click at [312, 254] on icon at bounding box center [310, 252] width 12 height 10
checkbox input "false"
click at [313, 182] on div at bounding box center [310, 180] width 20 height 20
checkbox input "true"
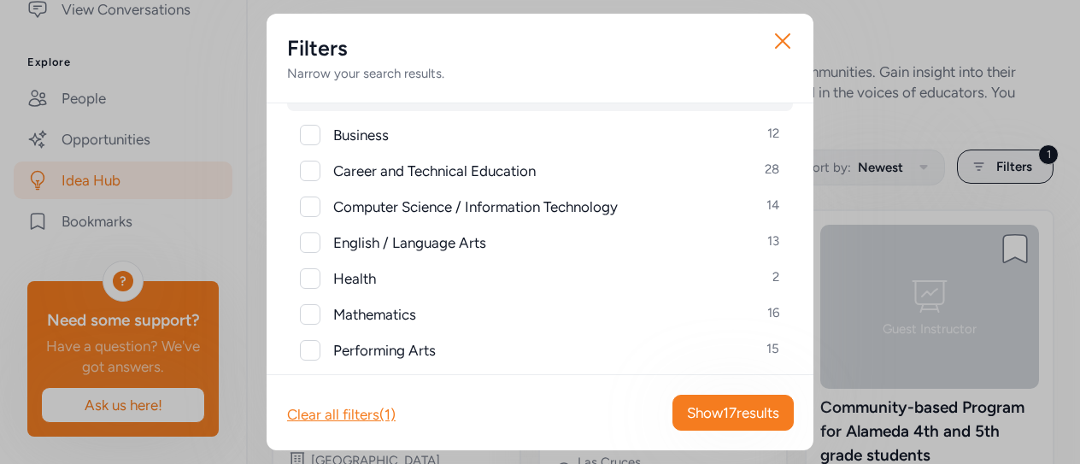
scroll to position [262, 0]
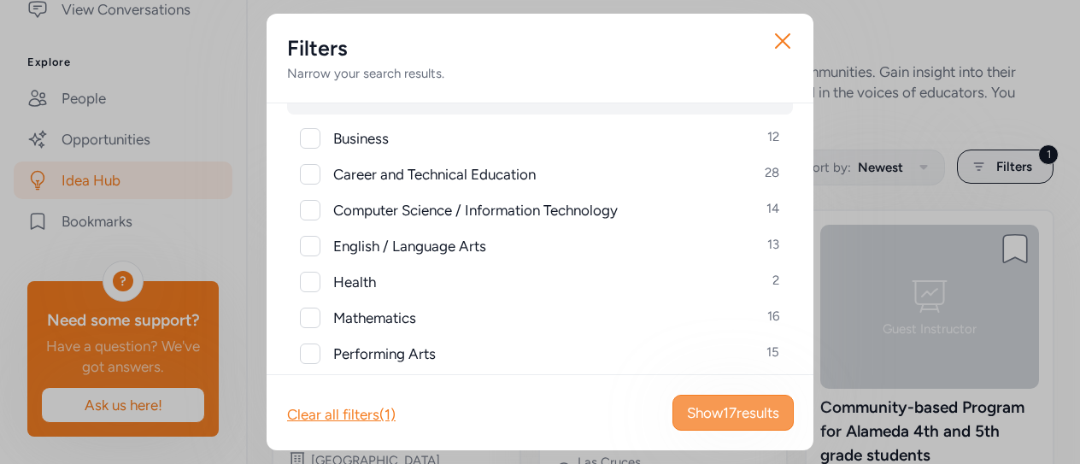
click at [729, 408] on span "Show 17 results" at bounding box center [733, 412] width 92 height 20
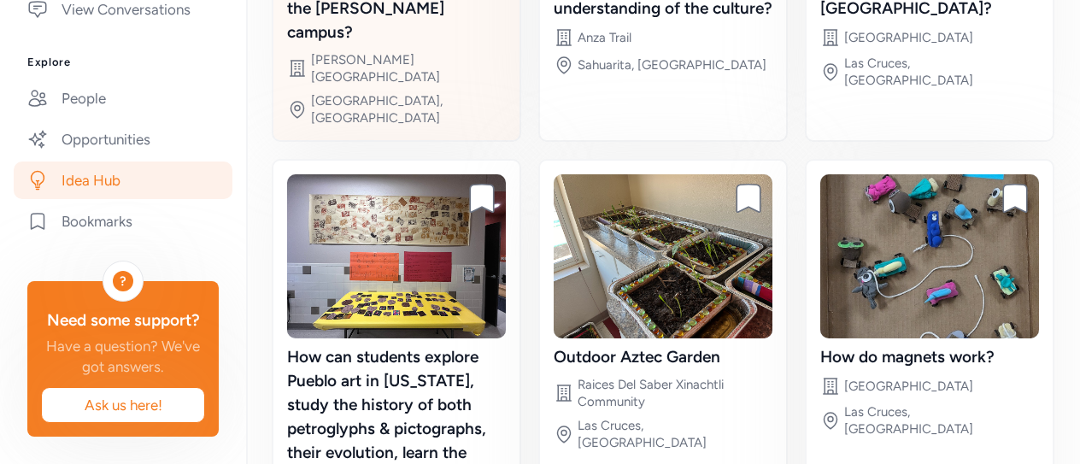
scroll to position [647, 0]
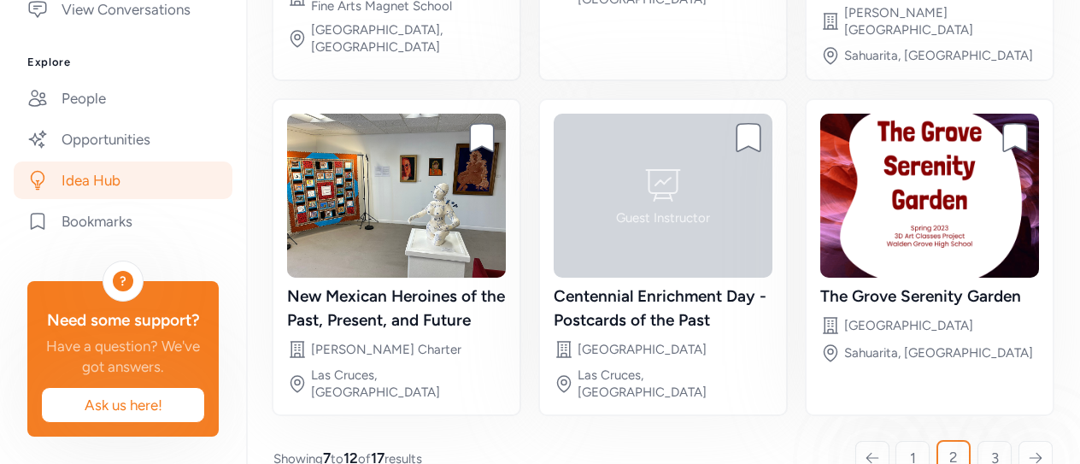
scroll to position [576, 0]
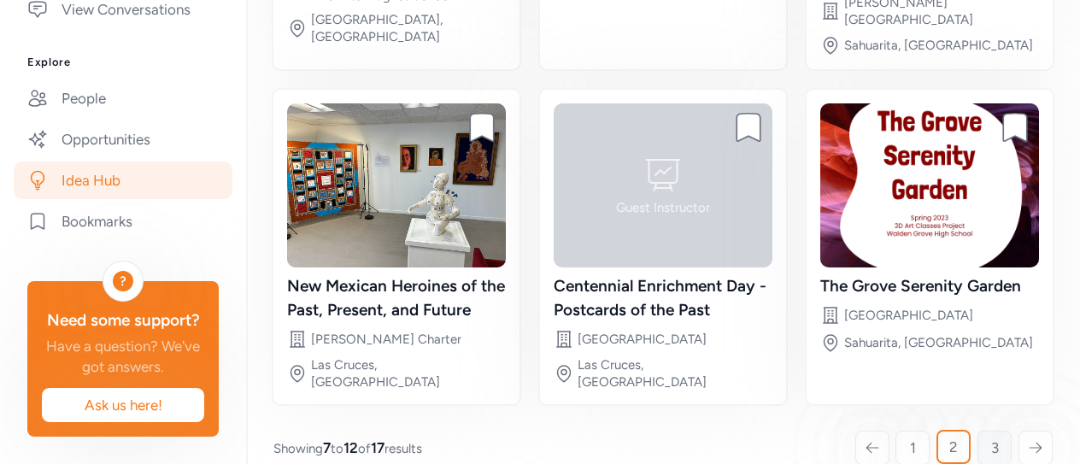
click at [991, 437] on span "3" at bounding box center [995, 447] width 8 height 20
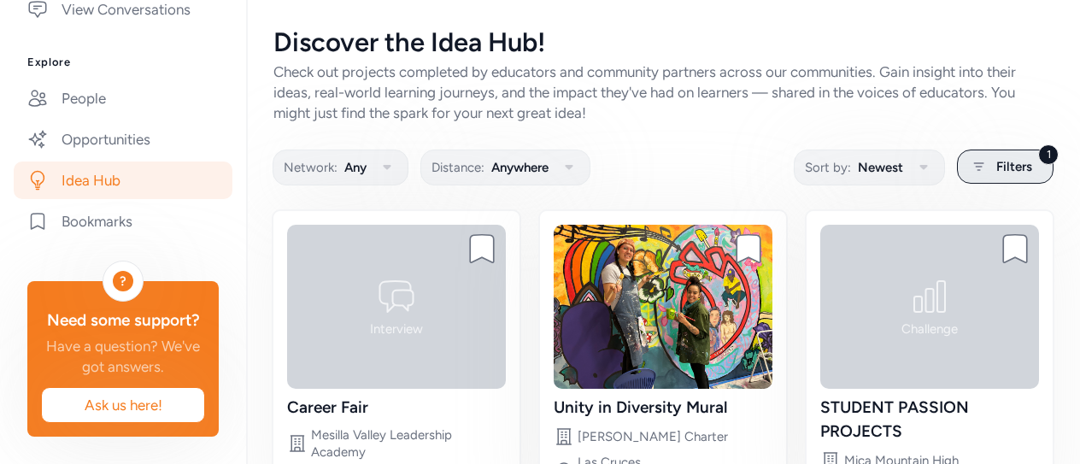
click at [996, 161] on span "Filters" at bounding box center [1014, 166] width 36 height 20
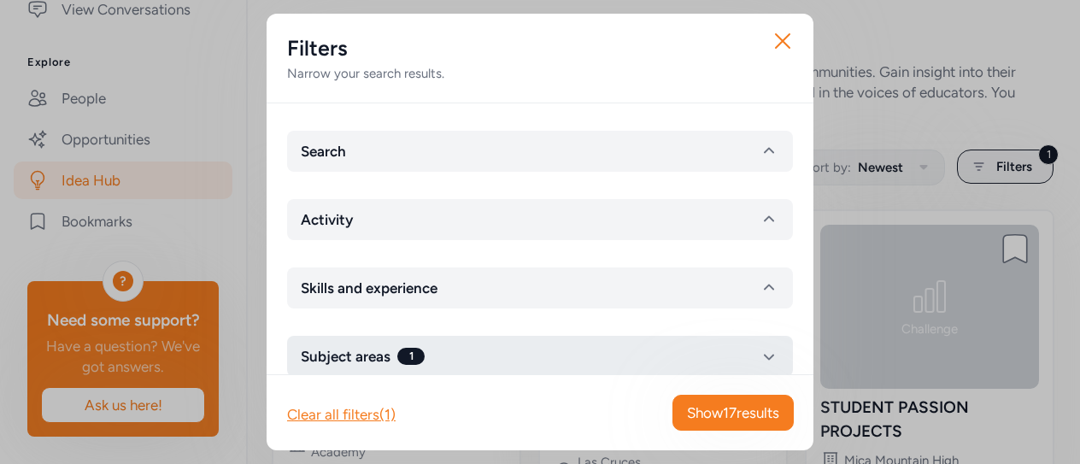
click at [764, 355] on icon "button" at bounding box center [769, 357] width 10 height 6
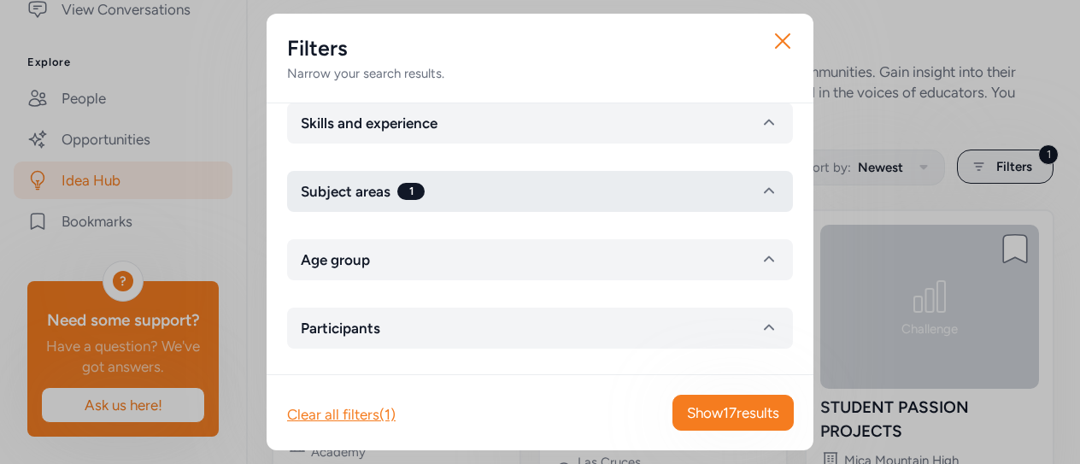
click at [764, 189] on icon "button" at bounding box center [769, 191] width 10 height 6
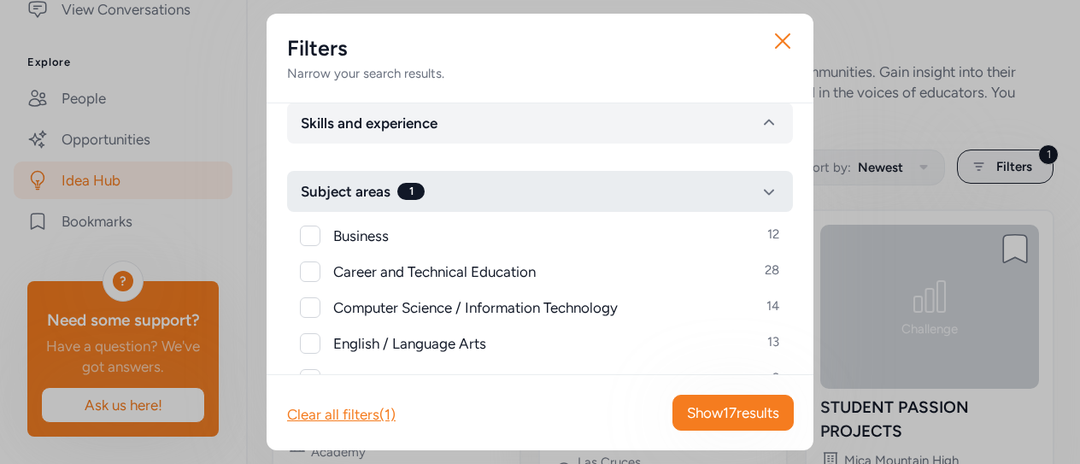
click at [758, 189] on icon "button" at bounding box center [768, 191] width 20 height 20
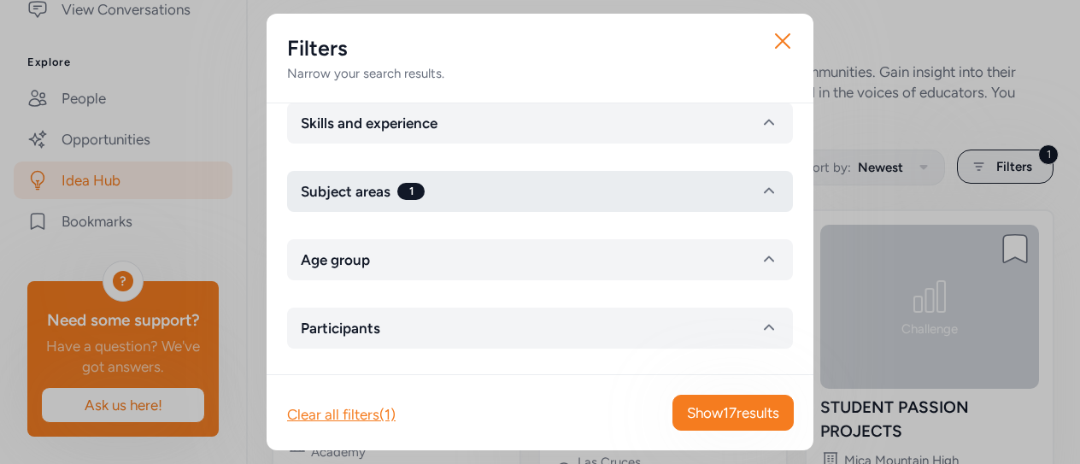
click at [758, 190] on icon "button" at bounding box center [768, 191] width 20 height 20
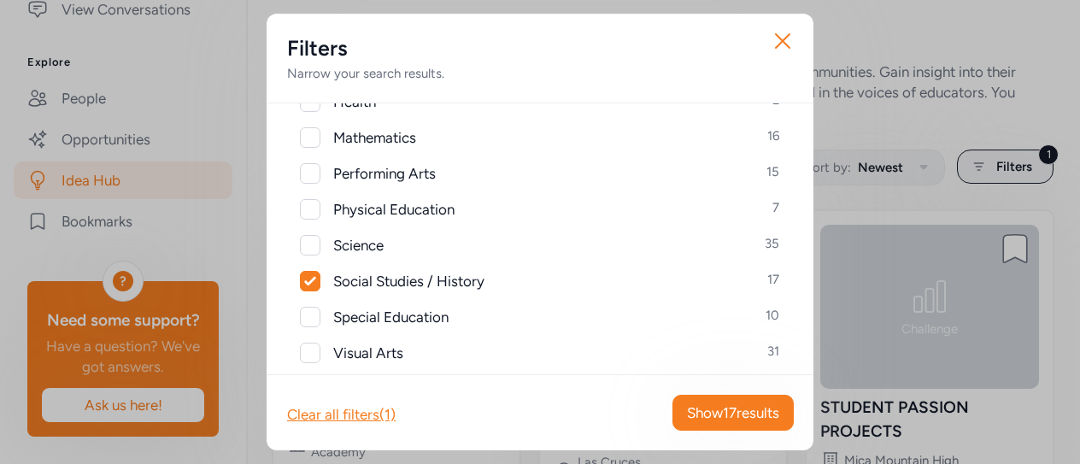
scroll to position [444, 0]
click at [312, 276] on icon at bounding box center [309, 279] width 11 height 9
checkbox input "false"
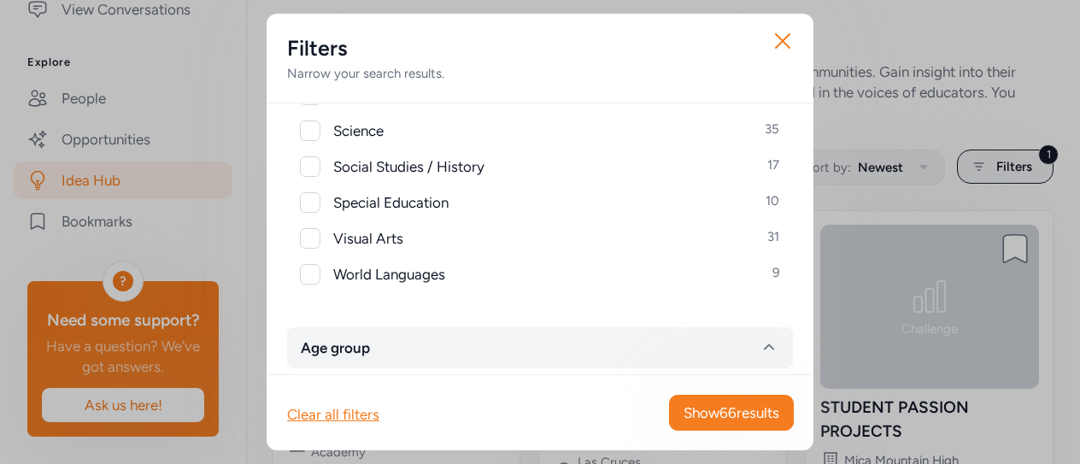
scroll to position [556, 0]
click at [312, 276] on div at bounding box center [310, 275] width 20 height 20
checkbox input "true"
click at [711, 404] on span "Show 9 results" at bounding box center [735, 412] width 87 height 20
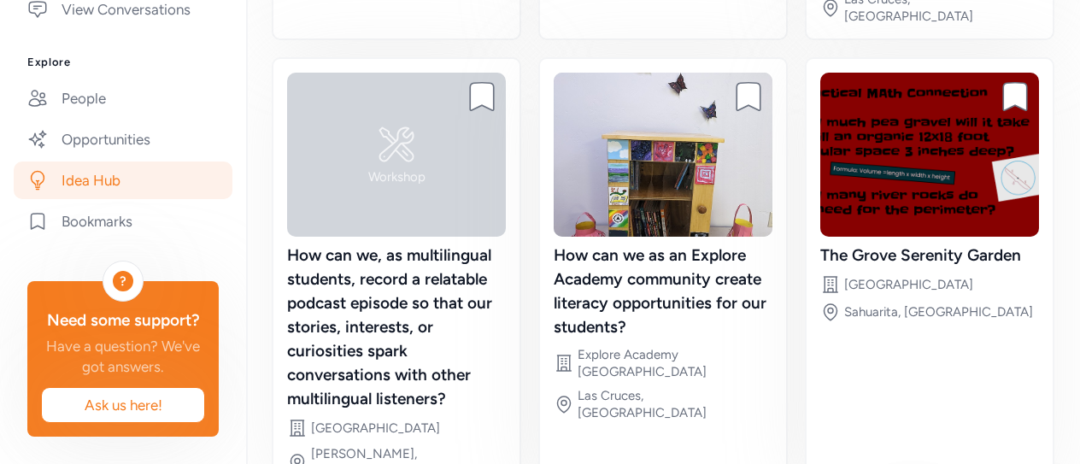
scroll to position [695, 0]
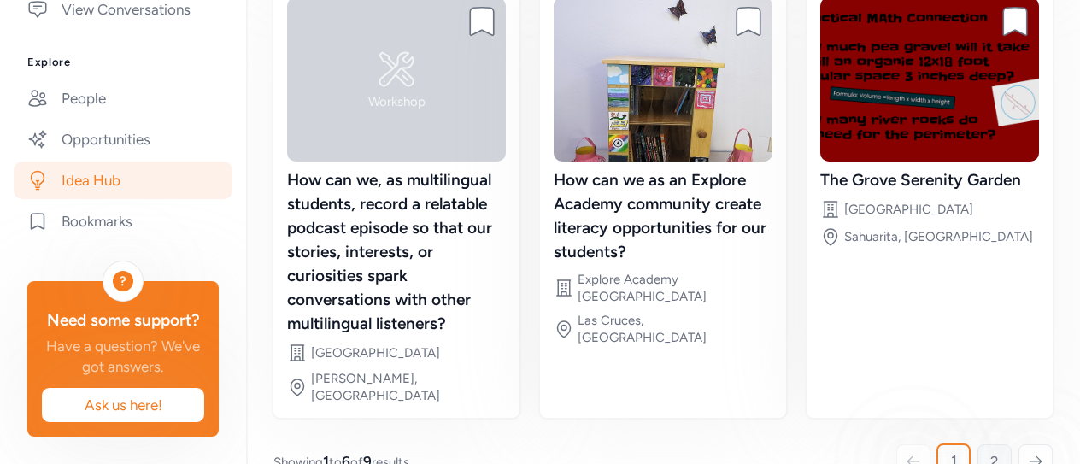
click at [990, 451] on span "2" at bounding box center [994, 461] width 9 height 20
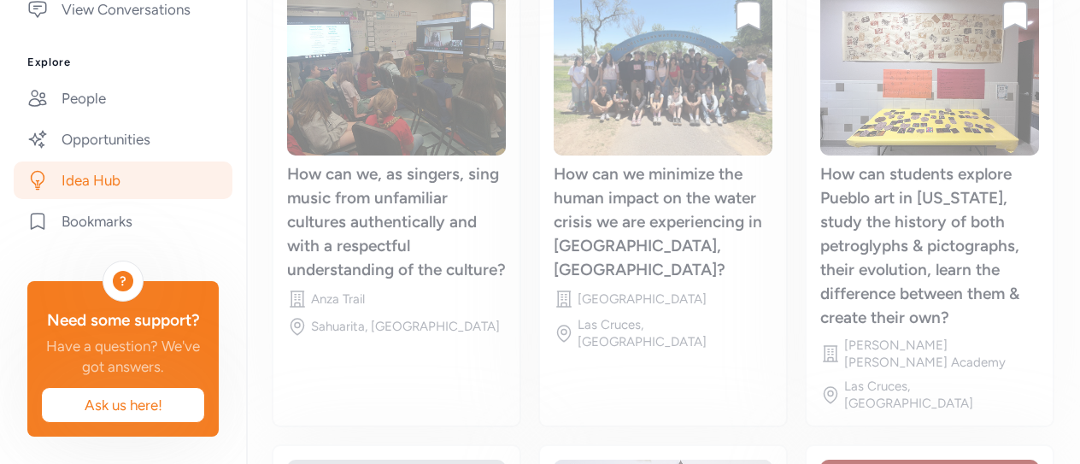
scroll to position [135, 0]
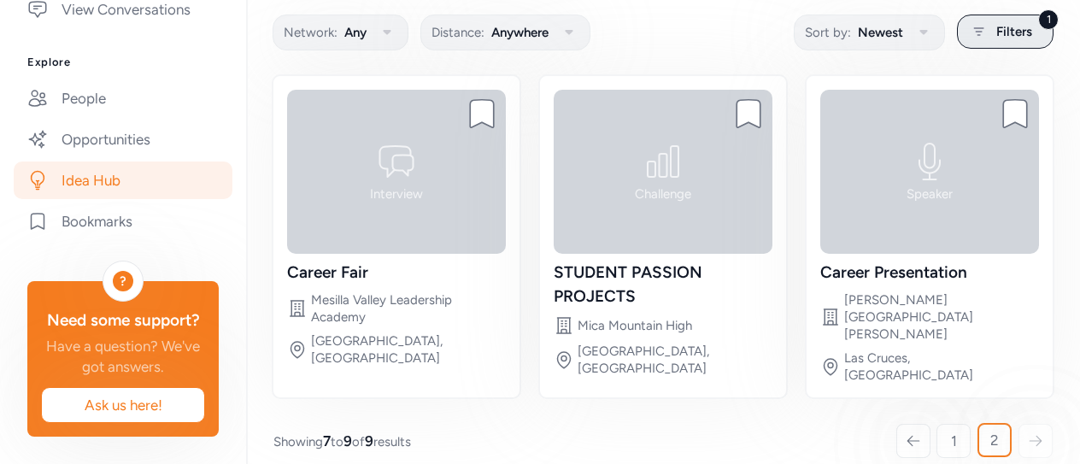
click at [998, 28] on span "Filters" at bounding box center [1014, 31] width 36 height 20
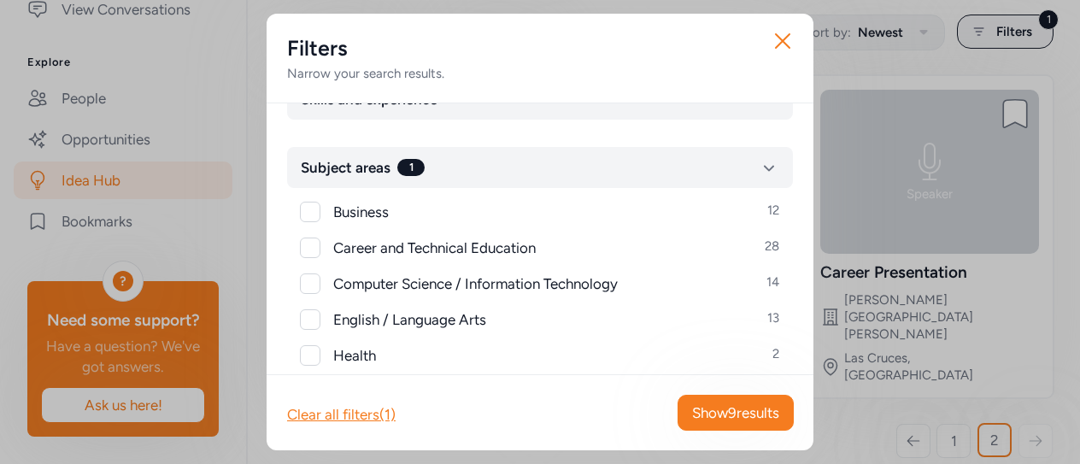
scroll to position [190, 0]
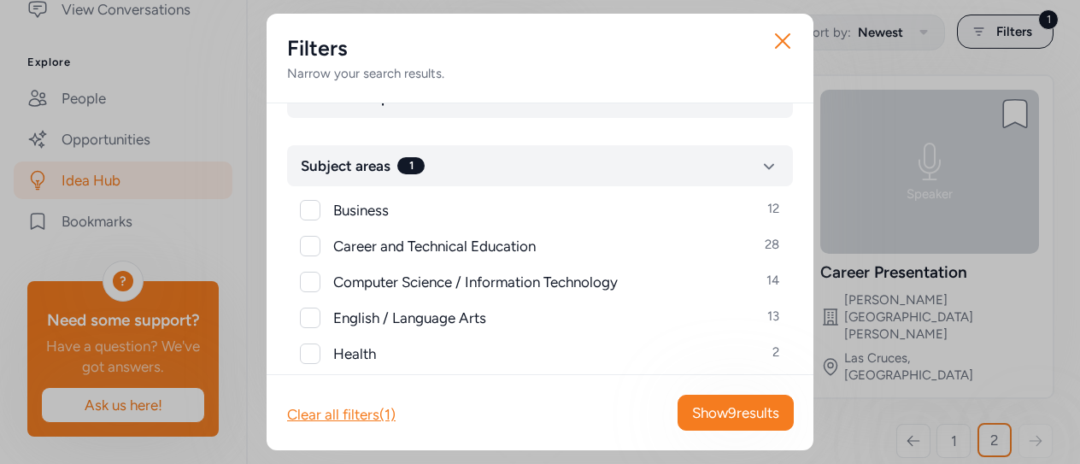
click at [311, 358] on div at bounding box center [310, 353] width 20 height 20
checkbox input "true"
click at [701, 407] on span "Show 10 results" at bounding box center [732, 412] width 94 height 20
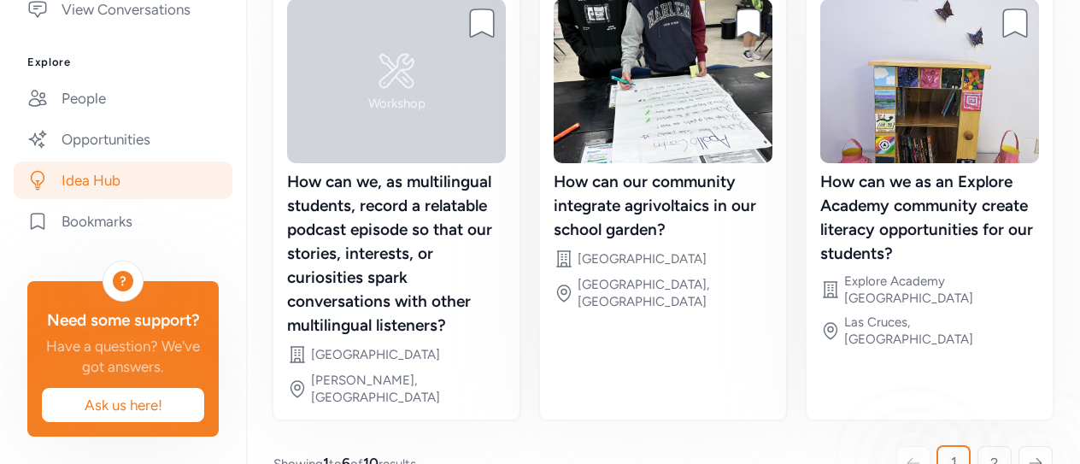
scroll to position [695, 0]
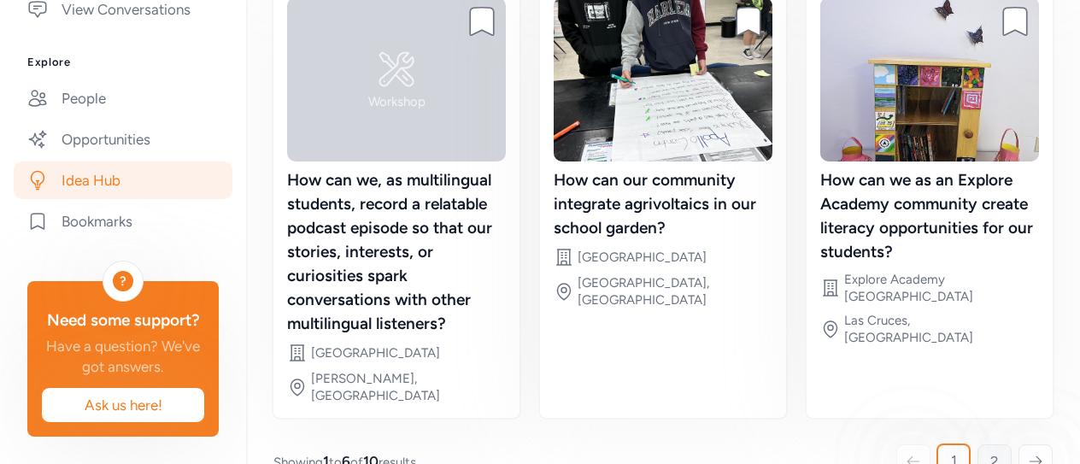
click at [990, 451] on span "2" at bounding box center [994, 461] width 9 height 20
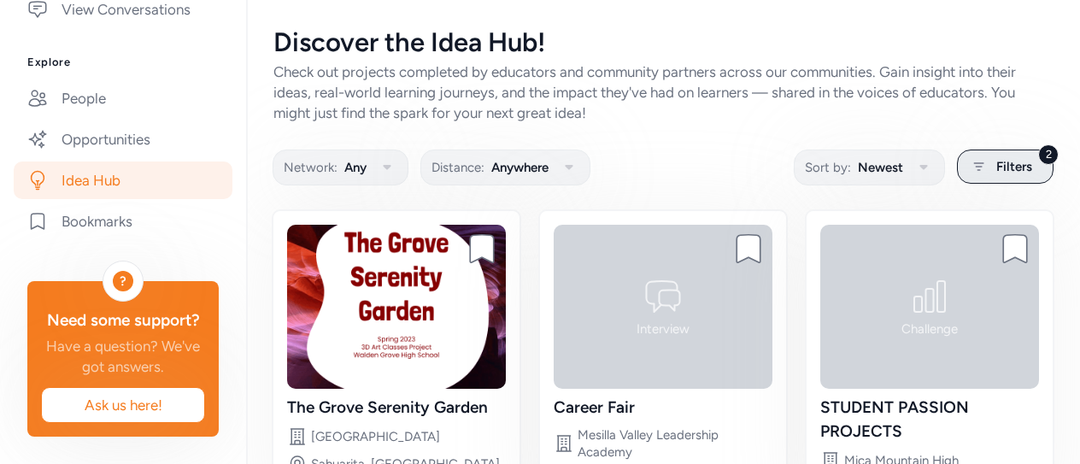
click at [996, 165] on span "Filters" at bounding box center [1014, 166] width 36 height 20
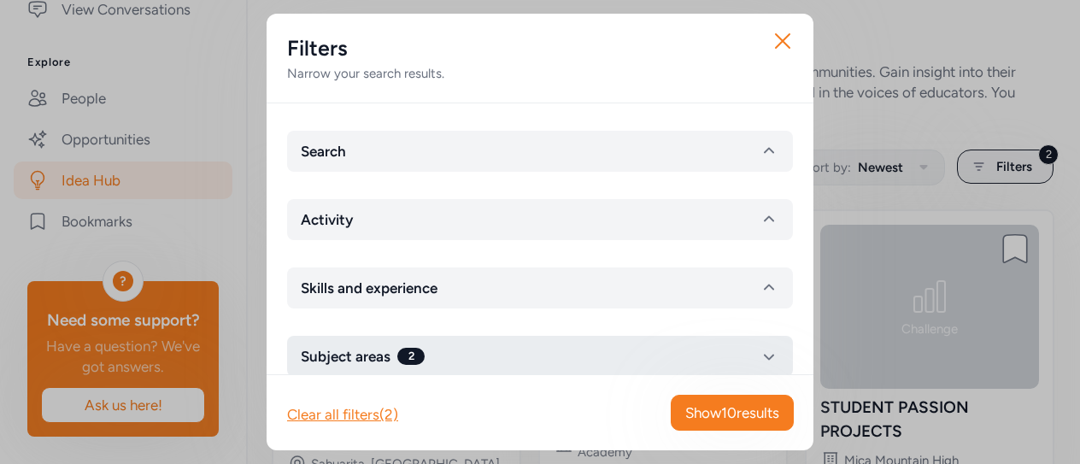
click at [758, 354] on icon "button" at bounding box center [768, 356] width 20 height 20
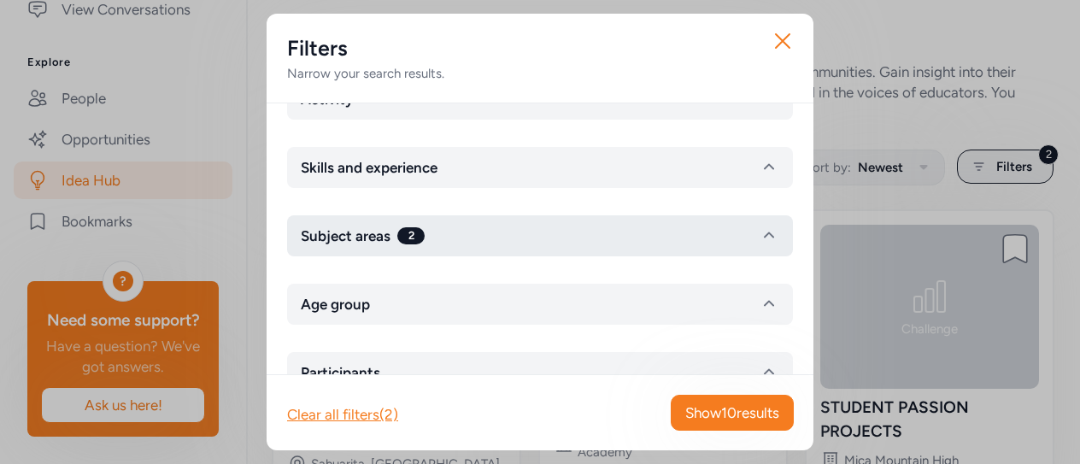
scroll to position [129, 0]
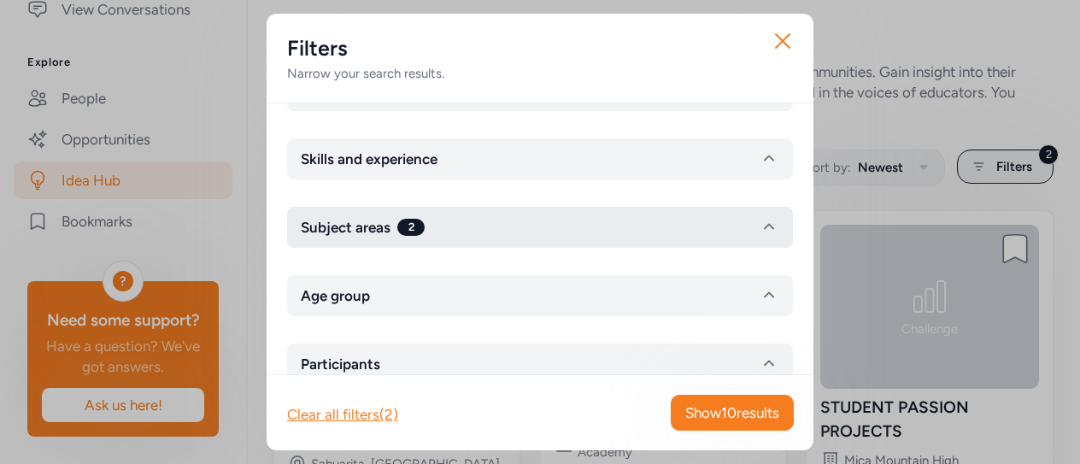
click at [764, 225] on icon "button" at bounding box center [769, 227] width 10 height 6
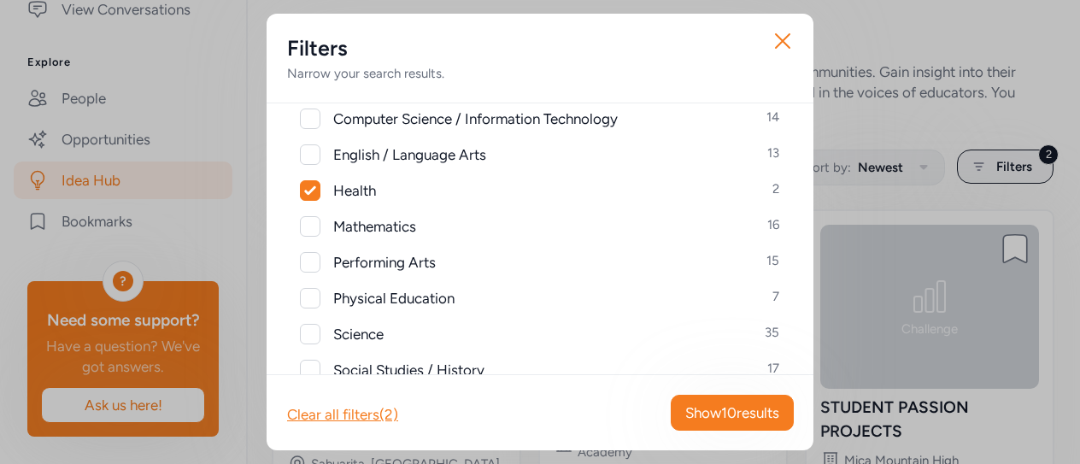
scroll to position [354, 0]
click at [309, 192] on icon at bounding box center [309, 189] width 11 height 9
checkbox input "false"
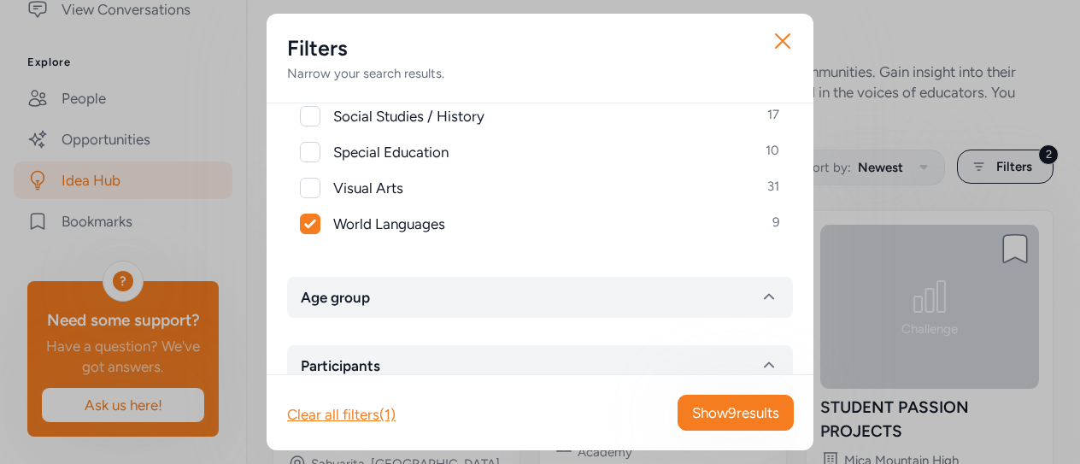
scroll to position [608, 0]
click at [308, 221] on icon at bounding box center [310, 223] width 12 height 10
checkbox input "false"
click at [782, 35] on icon "button" at bounding box center [782, 40] width 27 height 27
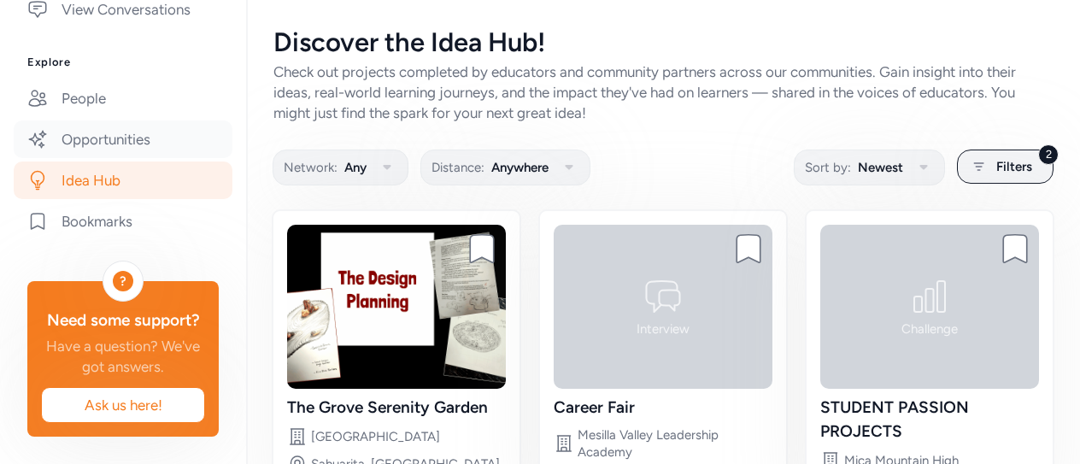
click at [136, 120] on link "Opportunities" at bounding box center [123, 139] width 219 height 38
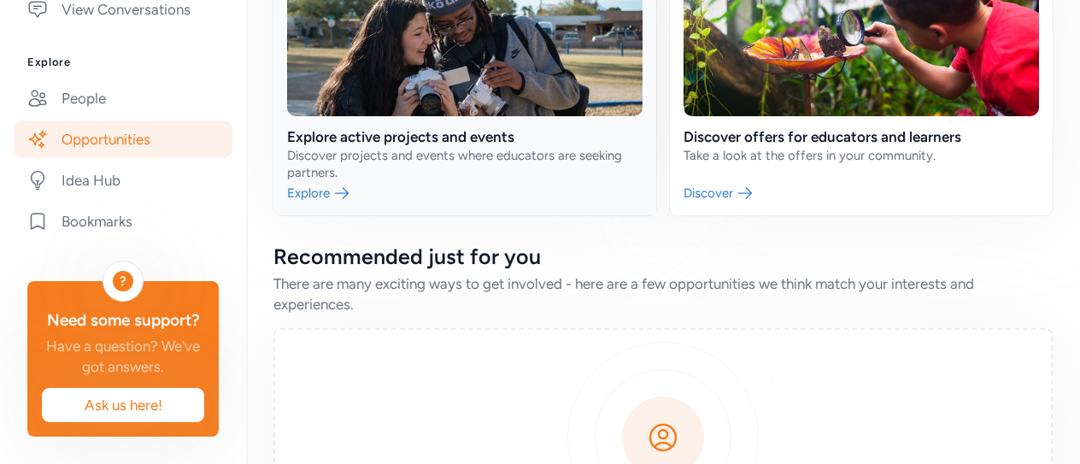
scroll to position [190, 0]
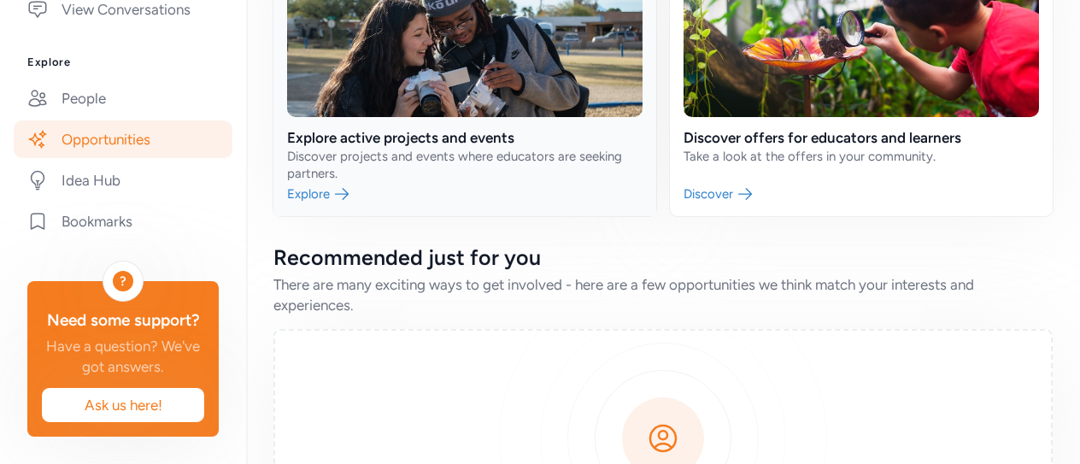
click at [309, 192] on link at bounding box center [464, 77] width 383 height 277
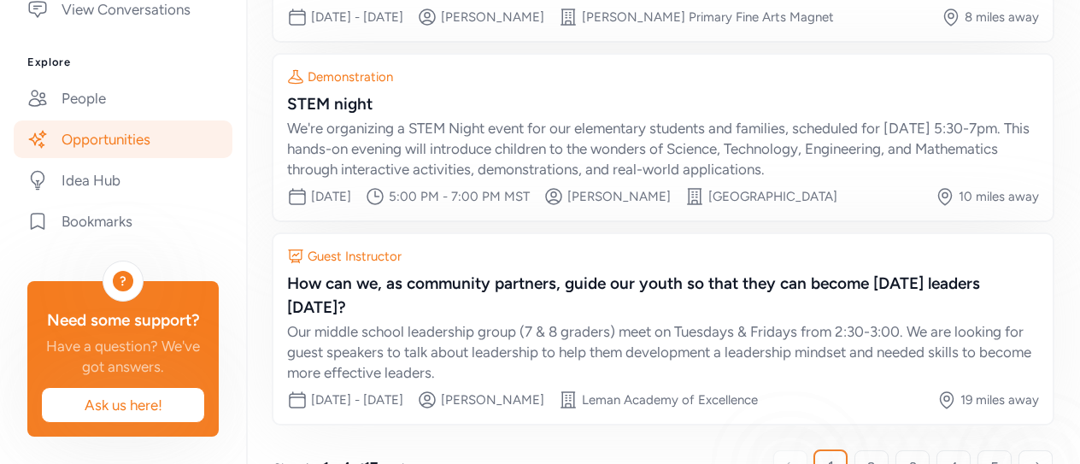
scroll to position [610, 0]
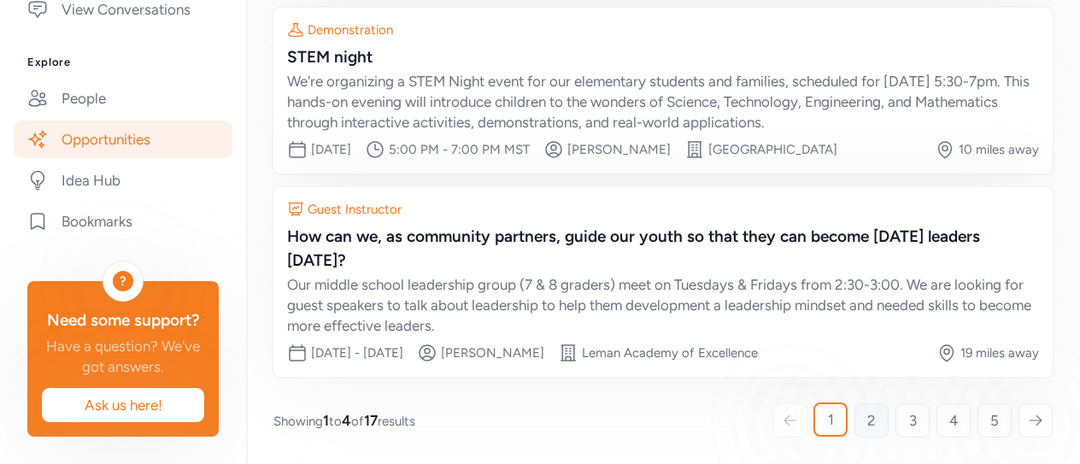
click at [867, 416] on span "2" at bounding box center [871, 420] width 9 height 20
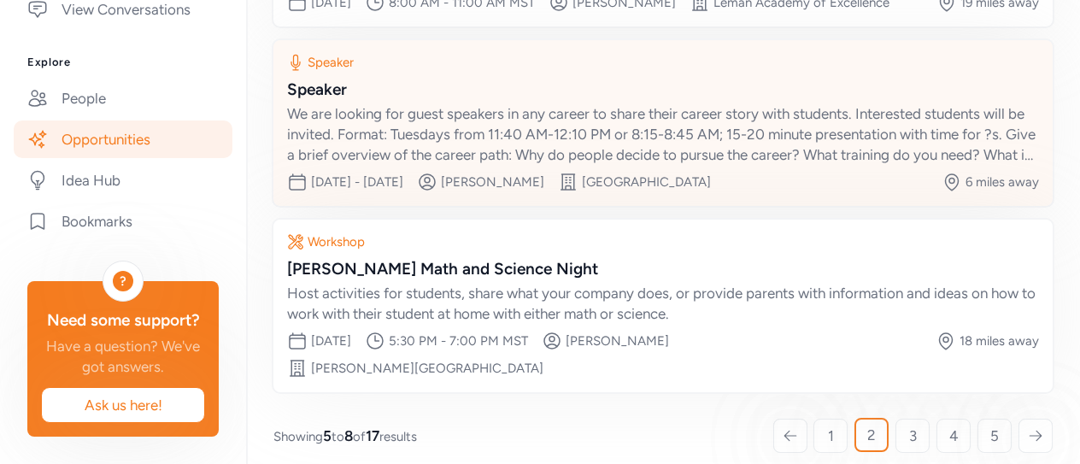
scroll to position [518, 0]
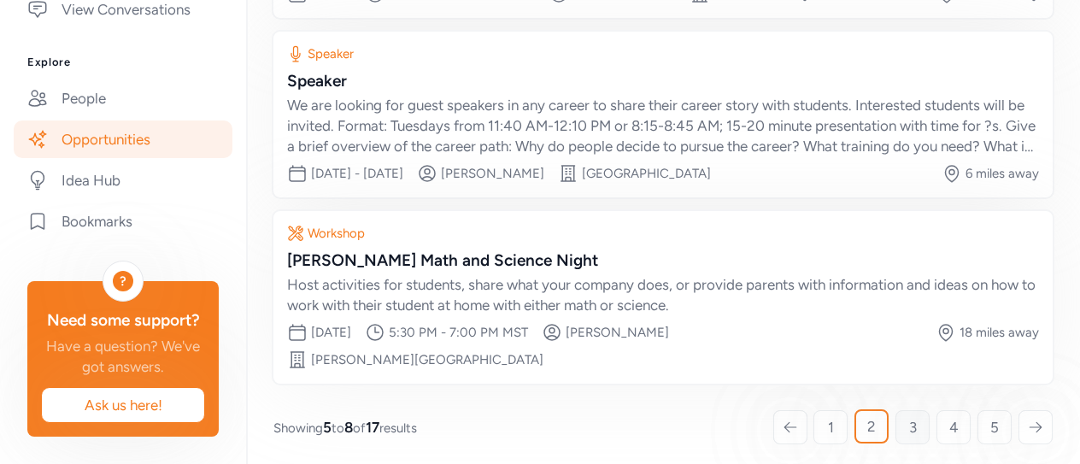
click at [909, 417] on span "3" at bounding box center [913, 427] width 8 height 20
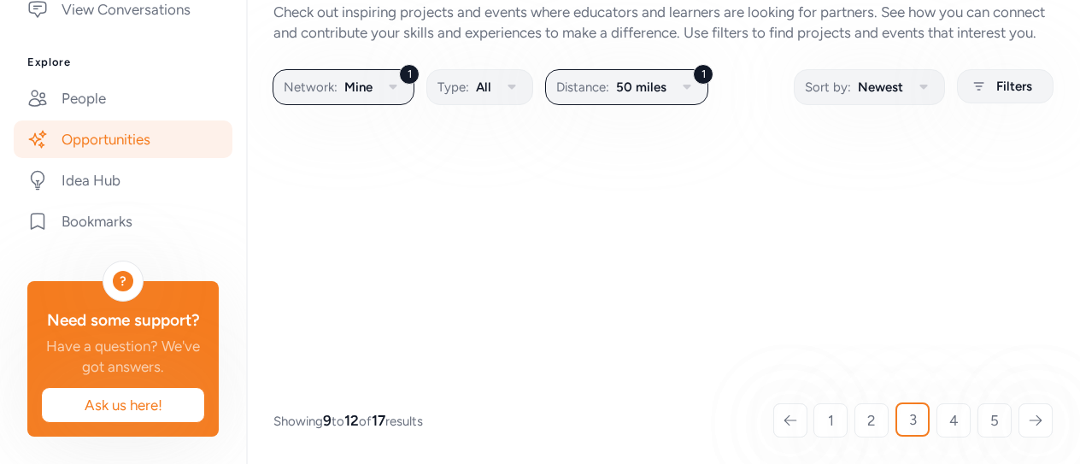
scroll to position [150, 0]
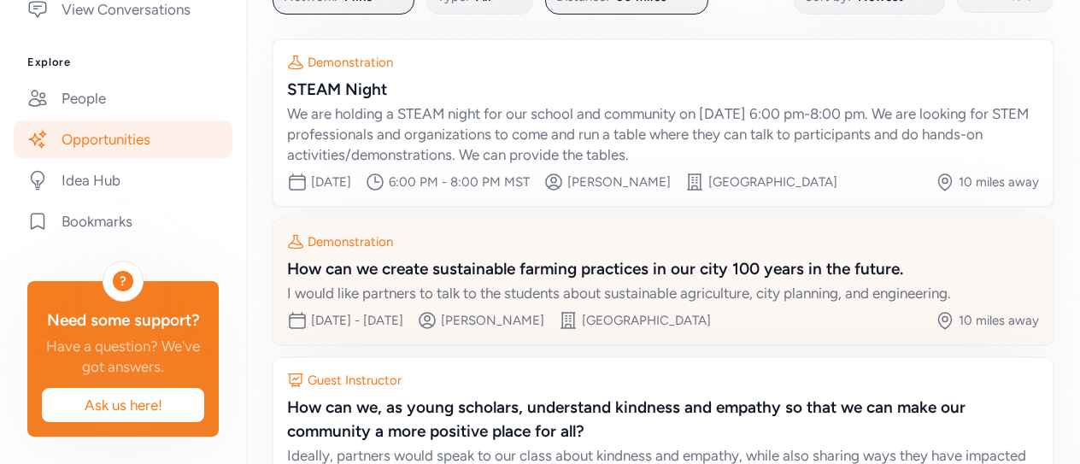
click at [845, 303] on div "I would like partners to talk to the students about sustainable agriculture, ci…" at bounding box center [663, 293] width 752 height 20
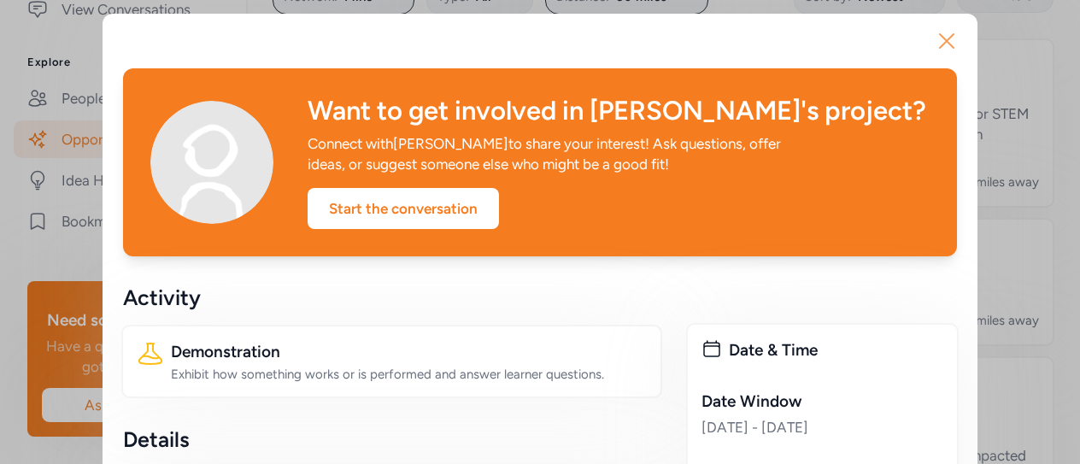
click at [939, 39] on icon "button" at bounding box center [946, 41] width 14 height 14
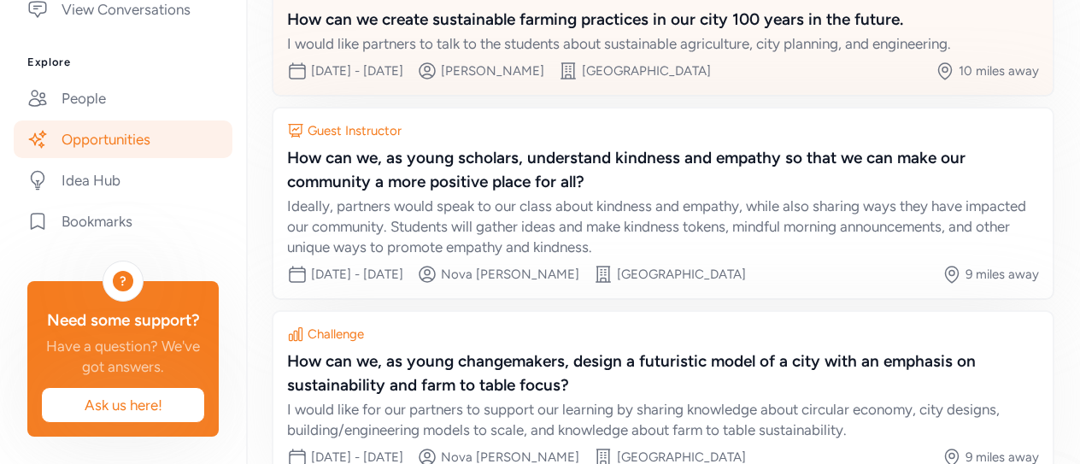
scroll to position [413, 0]
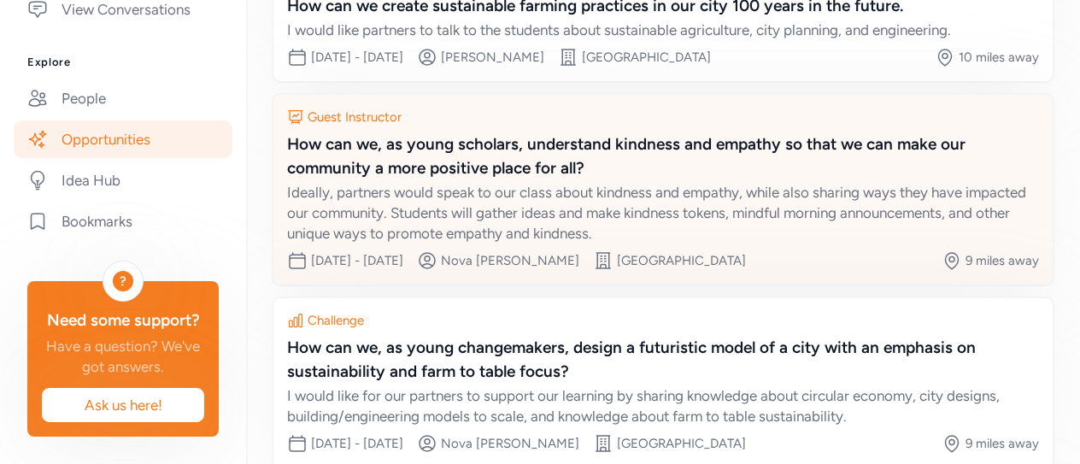
click at [533, 180] on div "How can we, as young scholars, understand kindness and empathy so that we can m…" at bounding box center [663, 156] width 752 height 48
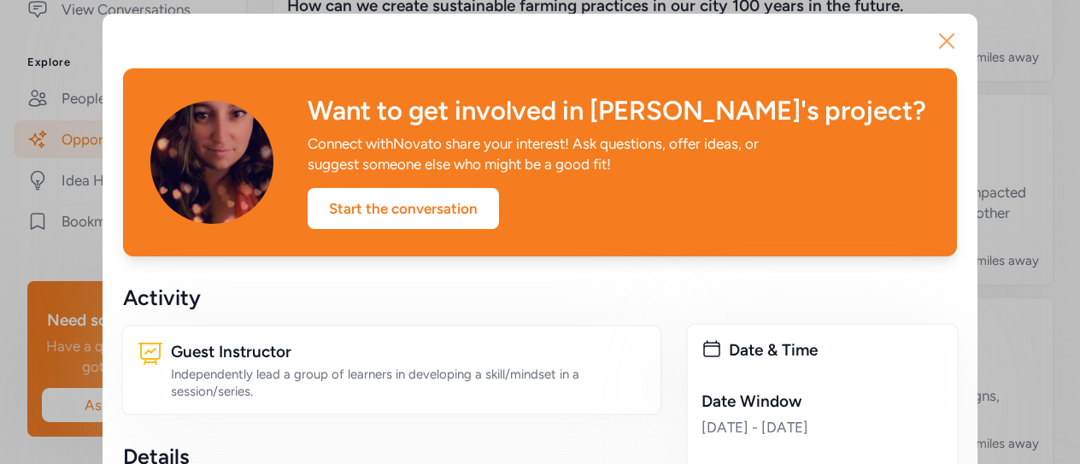
click at [939, 38] on icon "button" at bounding box center [946, 40] width 27 height 27
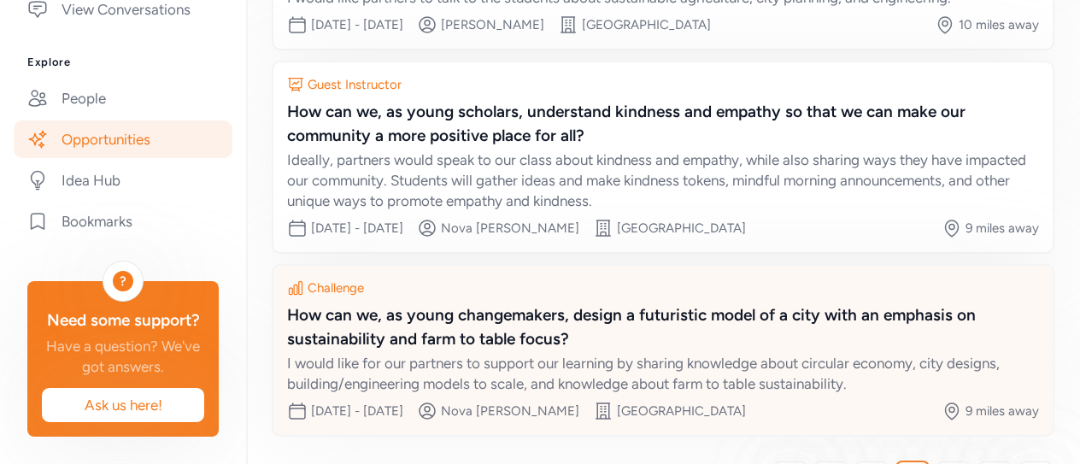
scroll to position [524, 0]
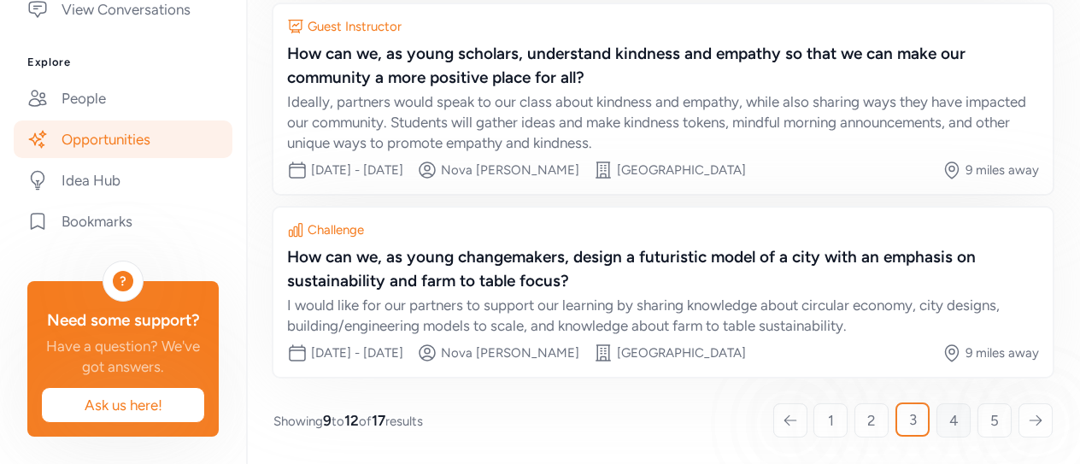
click at [949, 424] on span "4" at bounding box center [953, 420] width 9 height 20
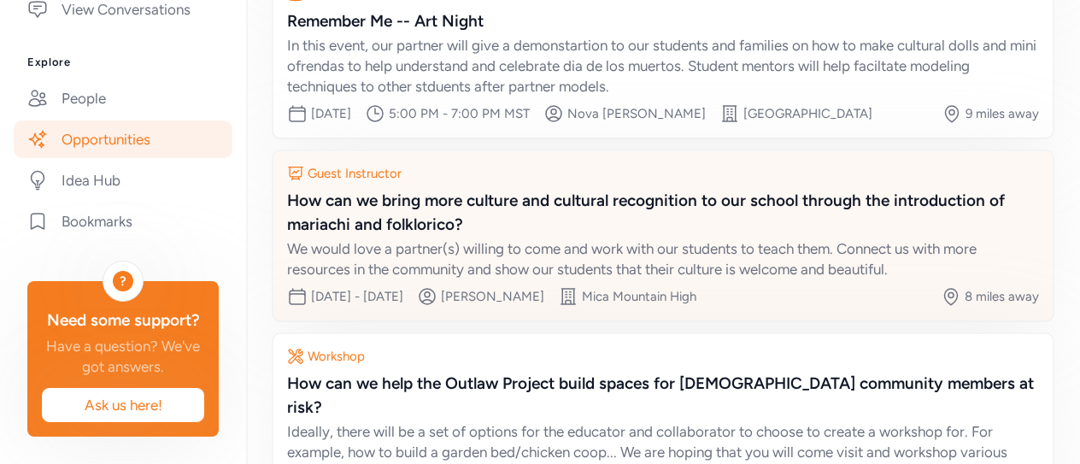
scroll to position [423, 0]
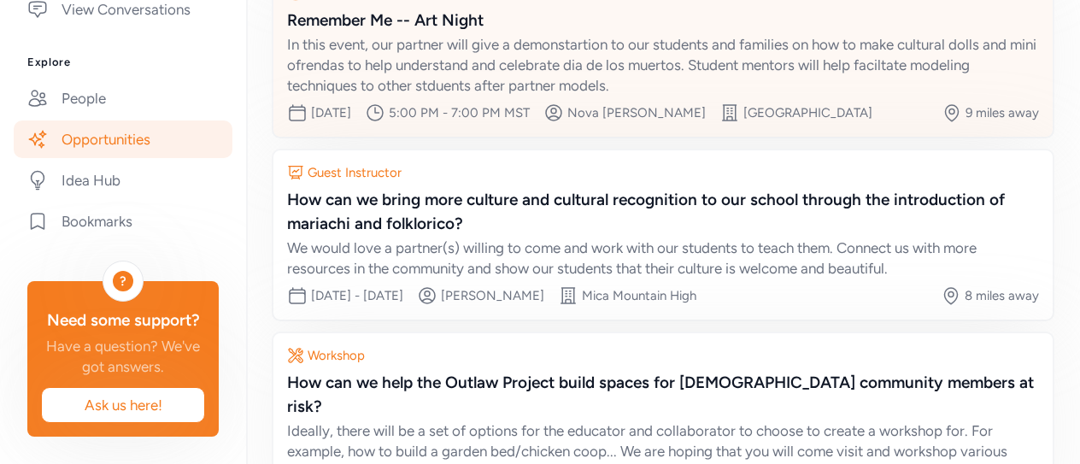
click at [506, 87] on div "In this event, our partner will give a demonstartion to our students and famili…" at bounding box center [663, 64] width 752 height 61
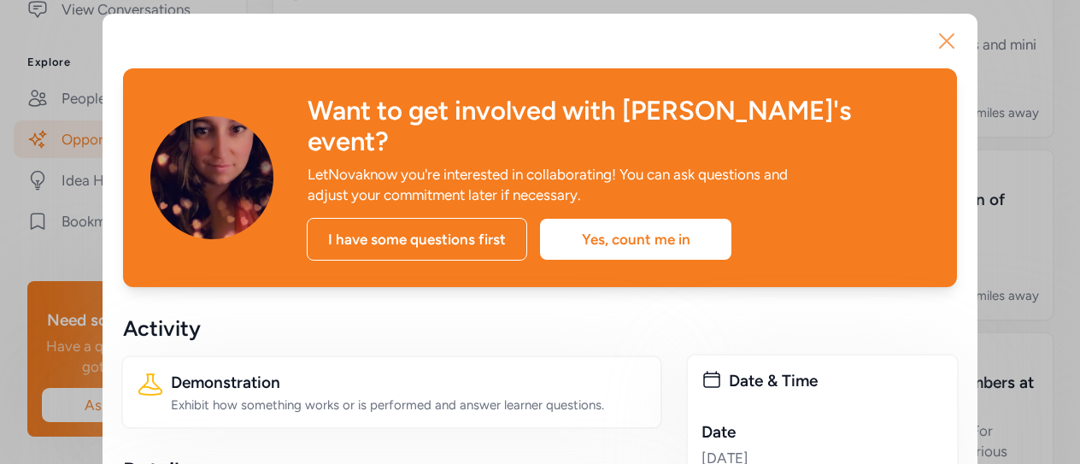
click at [935, 40] on icon "button" at bounding box center [946, 40] width 27 height 27
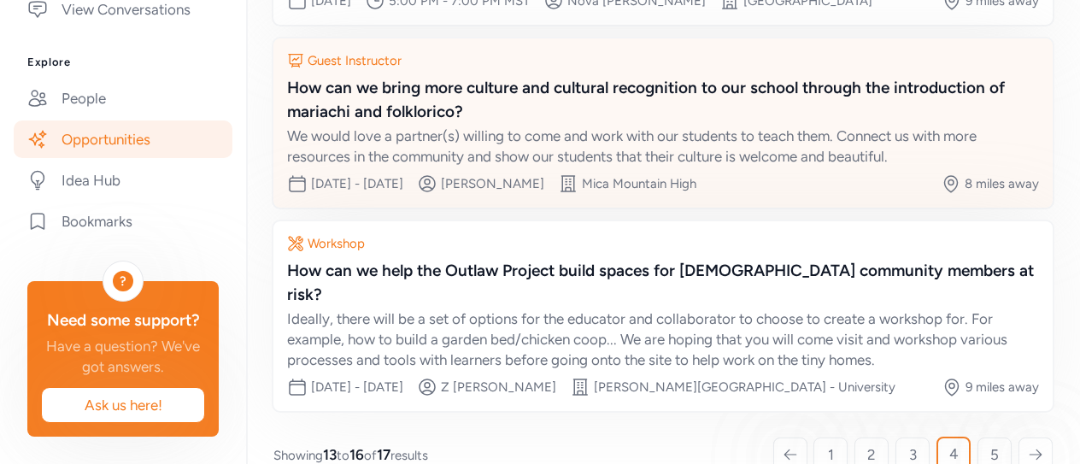
scroll to position [565, 0]
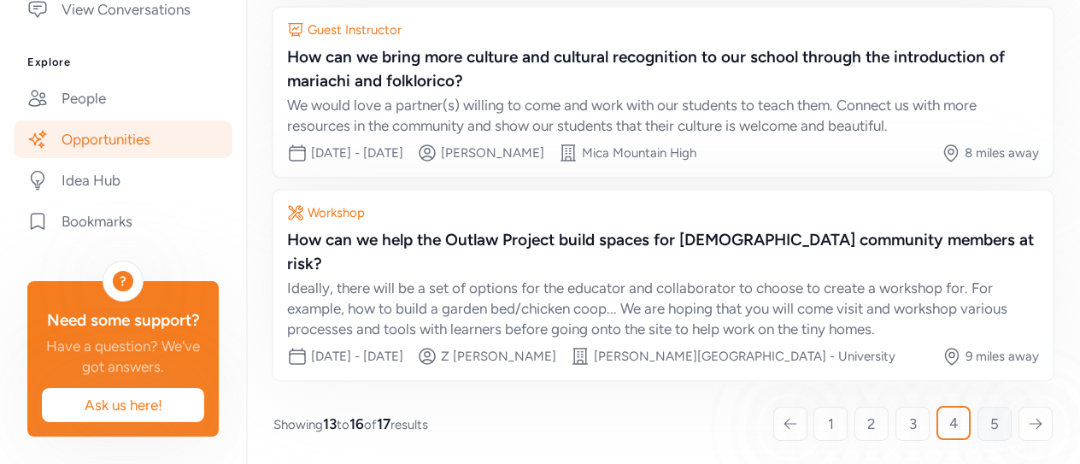
click at [990, 418] on span "5" at bounding box center [994, 423] width 9 height 20
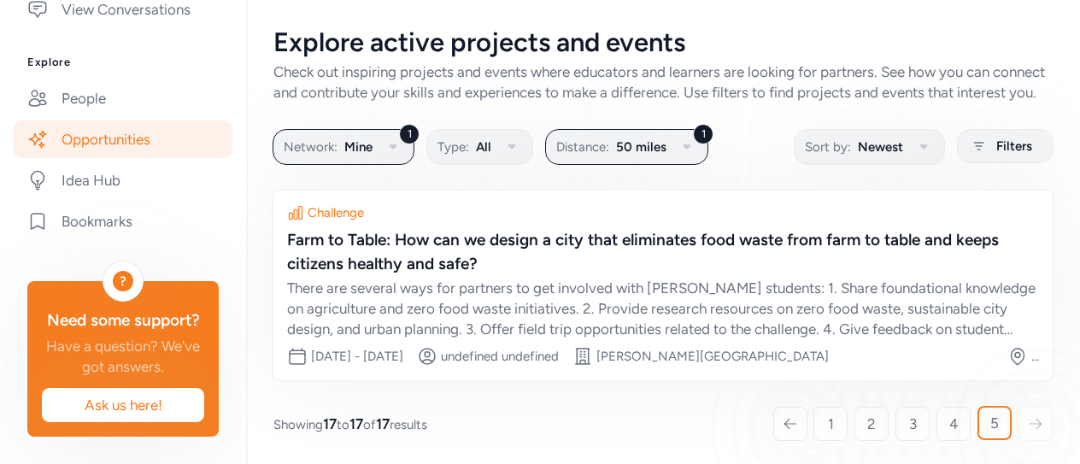
scroll to position [24, 0]
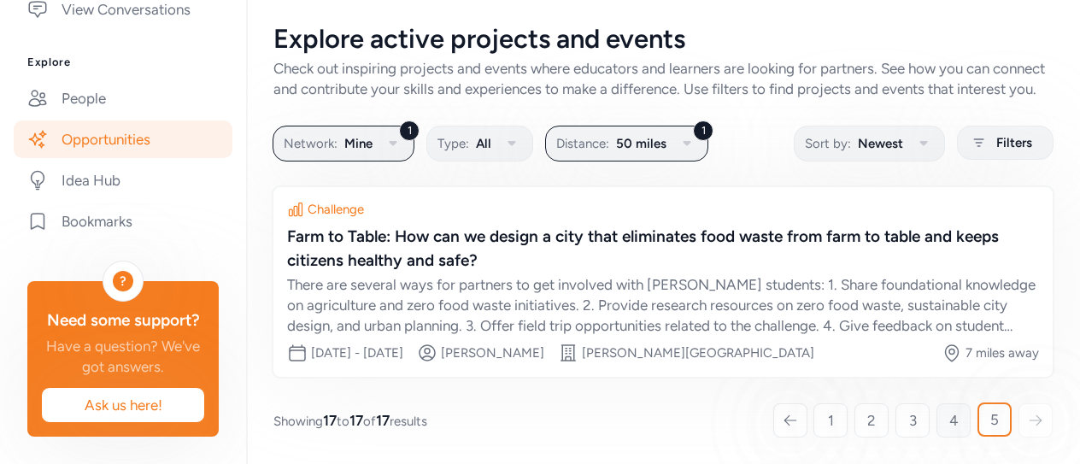
click at [949, 418] on span "4" at bounding box center [953, 420] width 9 height 20
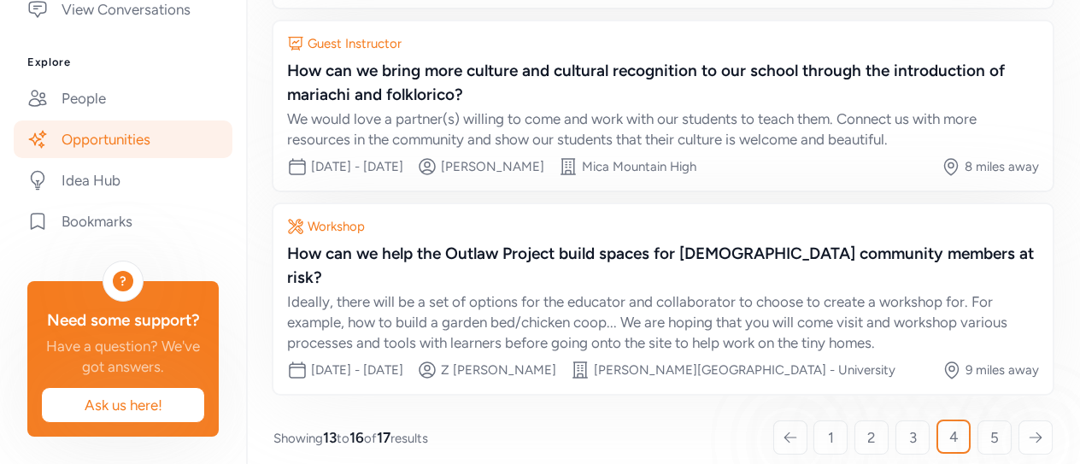
scroll to position [565, 0]
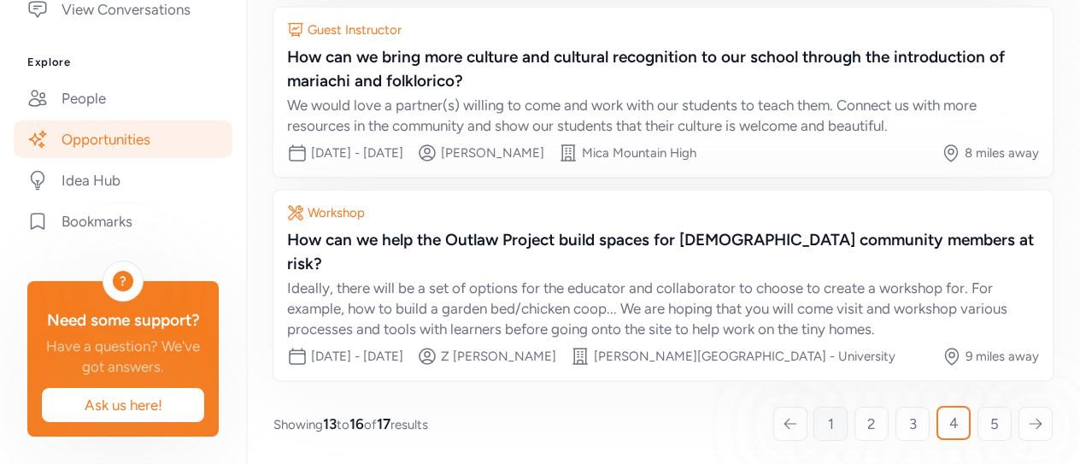
click at [828, 415] on span "1" at bounding box center [831, 423] width 6 height 20
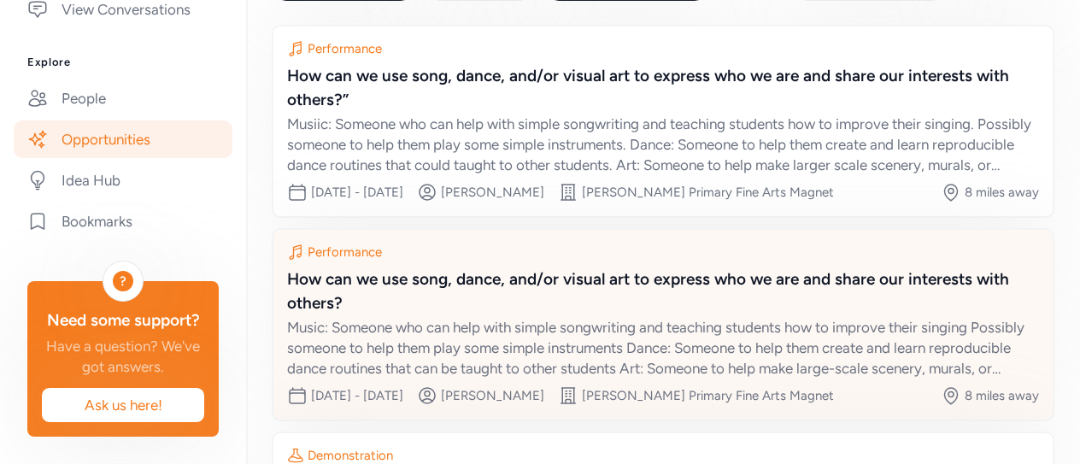
scroll to position [150, 0]
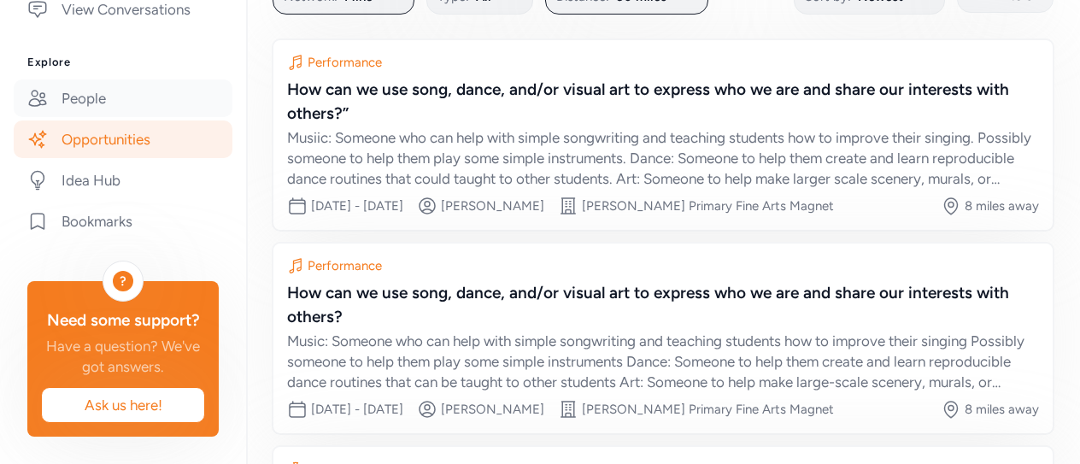
click at [91, 79] on link "People" at bounding box center [123, 98] width 219 height 38
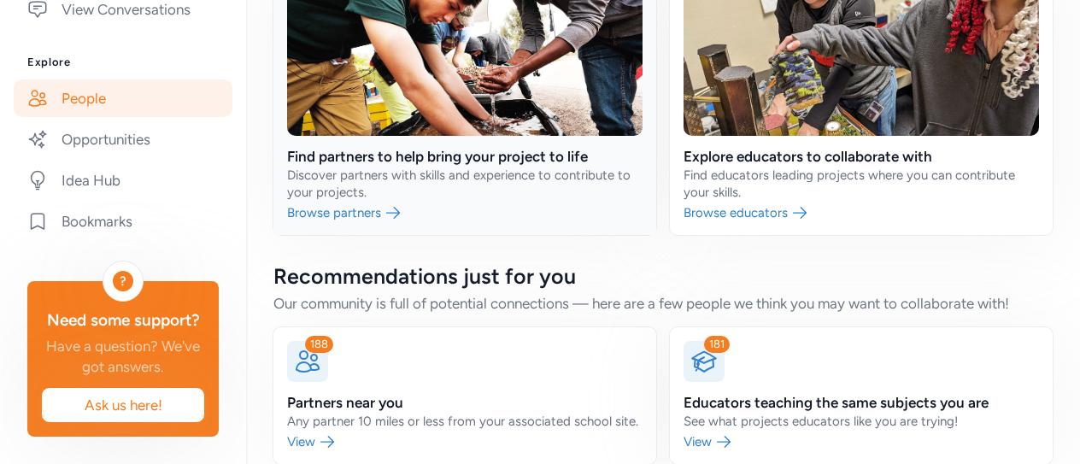
scroll to position [197, 0]
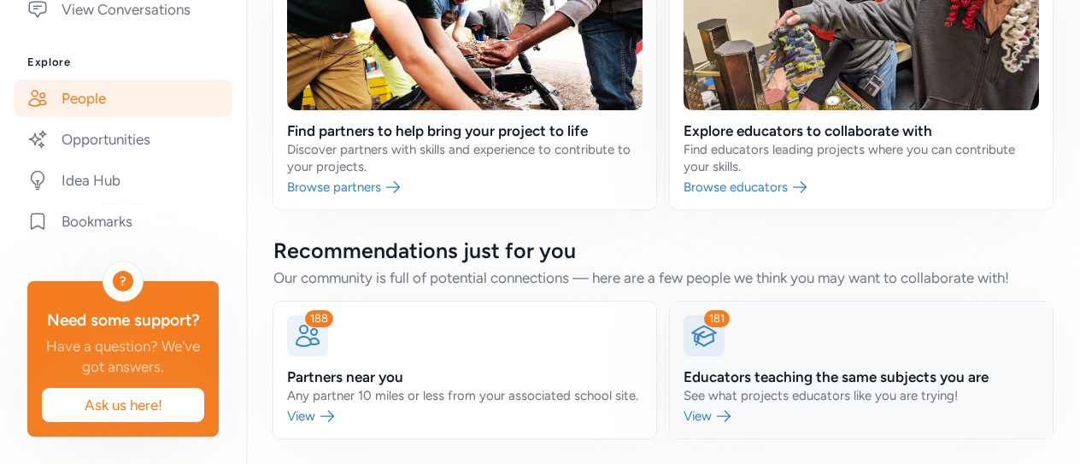
click at [696, 414] on link at bounding box center [861, 369] width 383 height 137
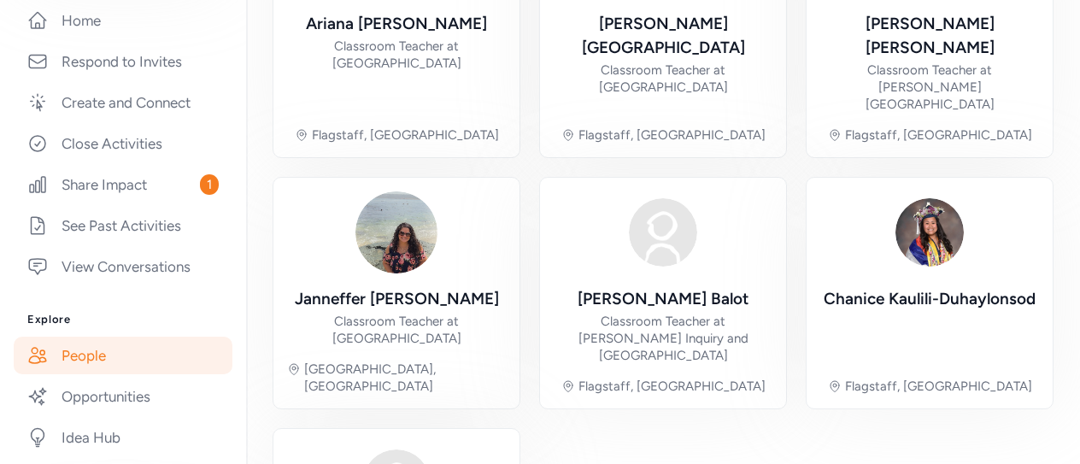
scroll to position [349, 0]
click at [142, 225] on link "See Past Activities" at bounding box center [123, 227] width 219 height 38
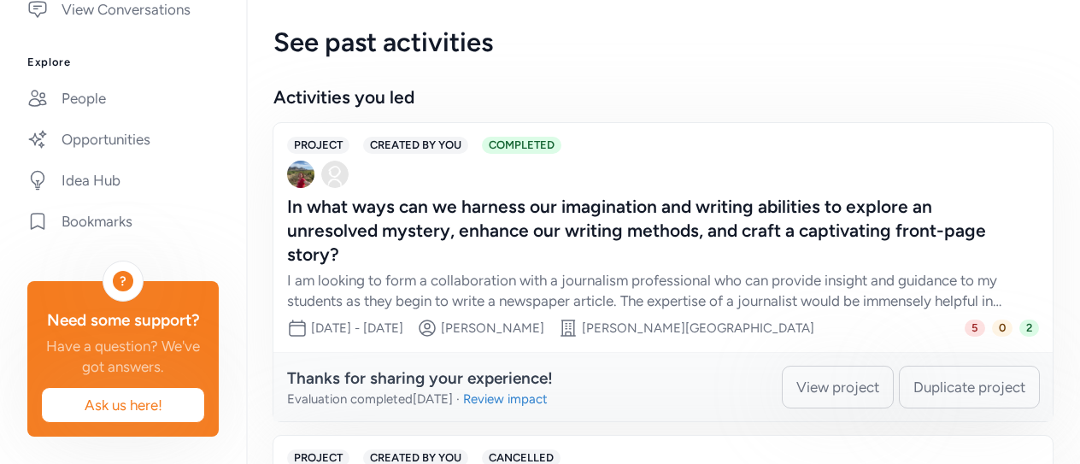
scroll to position [629, 0]
